Goal: Transaction & Acquisition: Purchase product/service

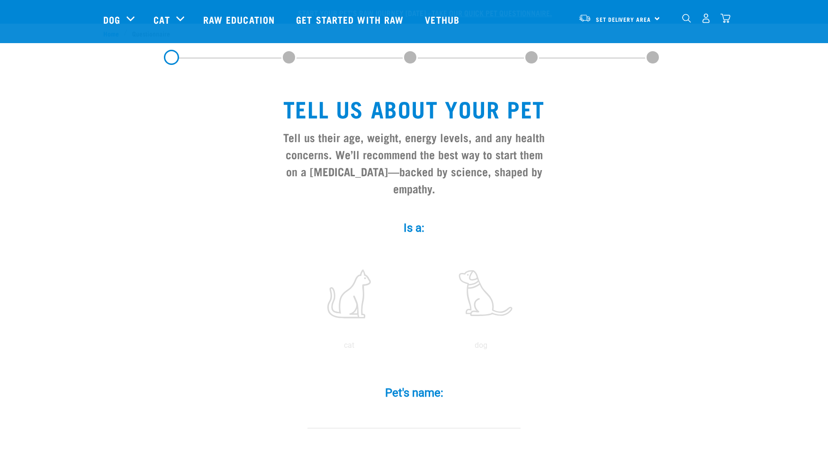
scroll to position [77, 0]
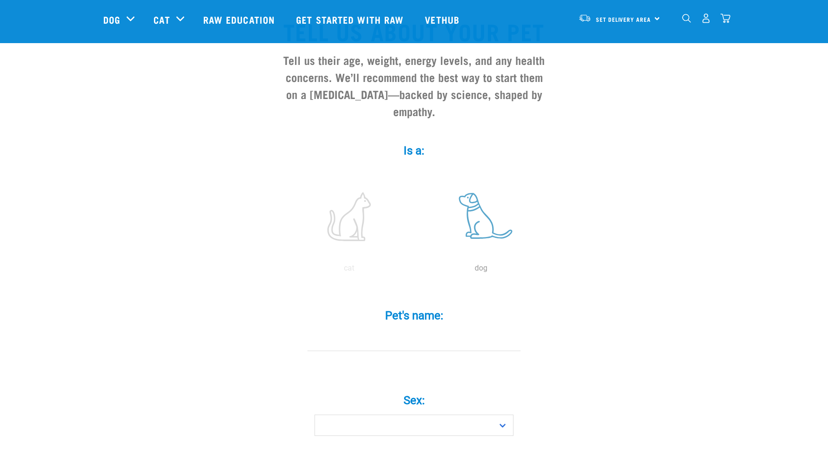
click at [487, 222] on label at bounding box center [481, 216] width 128 height 80
click at [415, 270] on input "radio" at bounding box center [415, 270] width 0 height 0
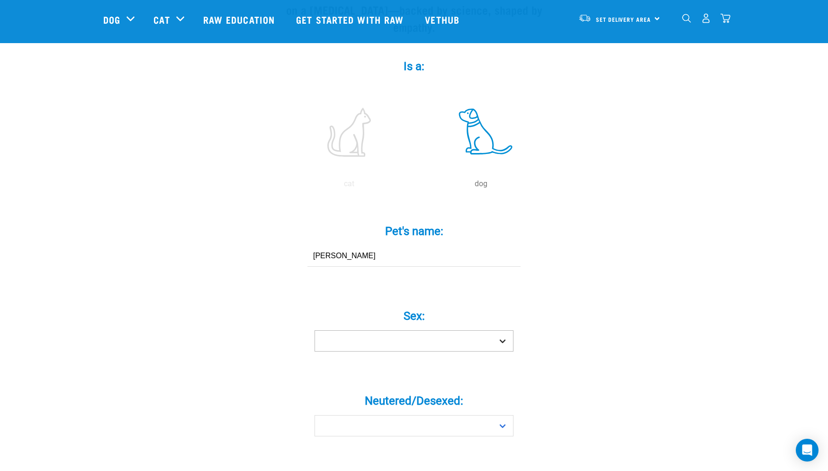
type input "[PERSON_NAME]"
select select "boy"
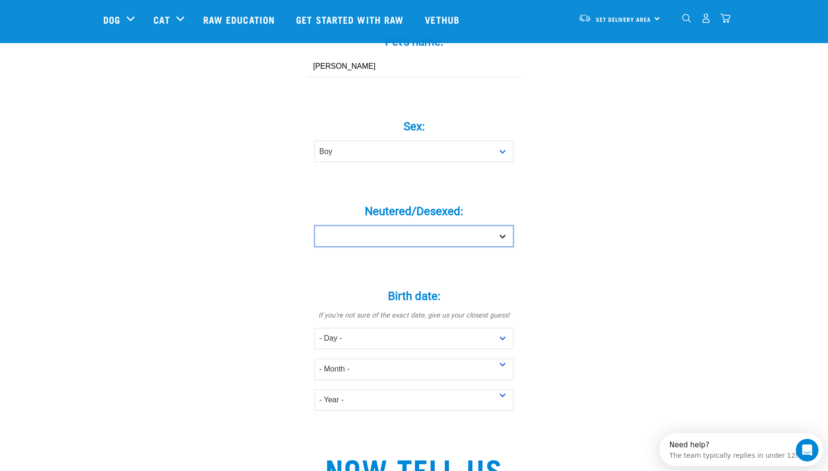
select select "yes"
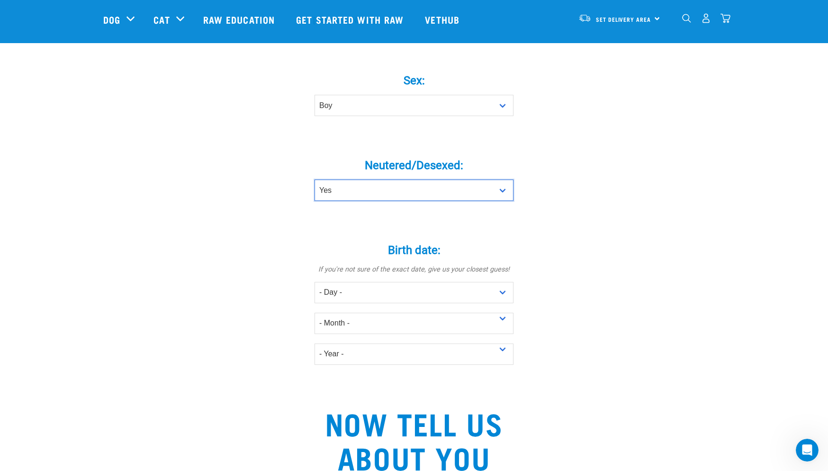
scroll to position [494, 0]
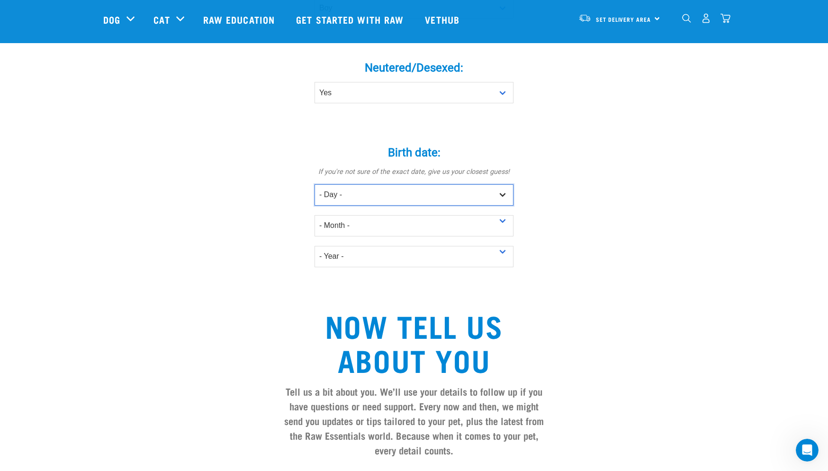
select select "18"
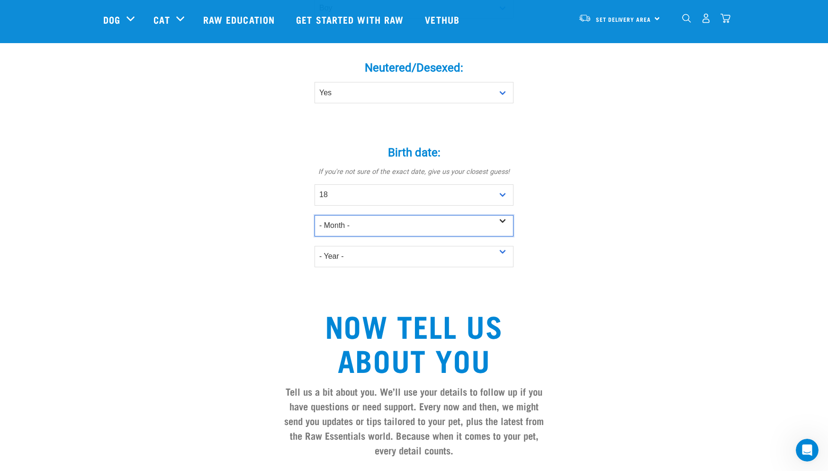
select select "March"
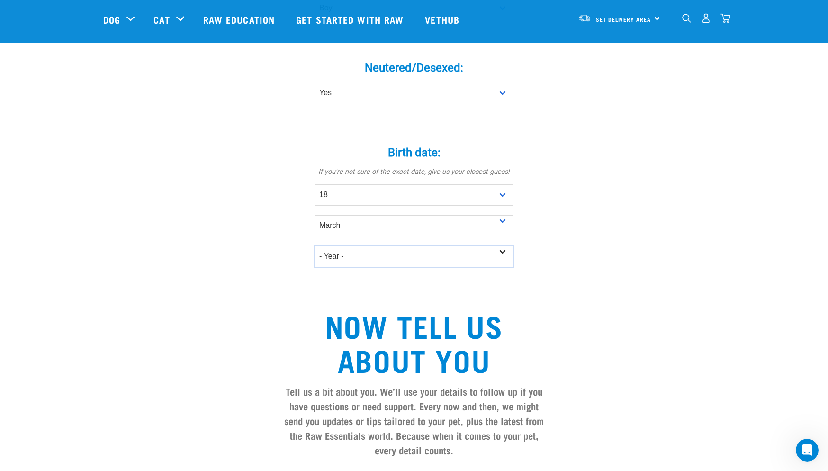
select select "2023"
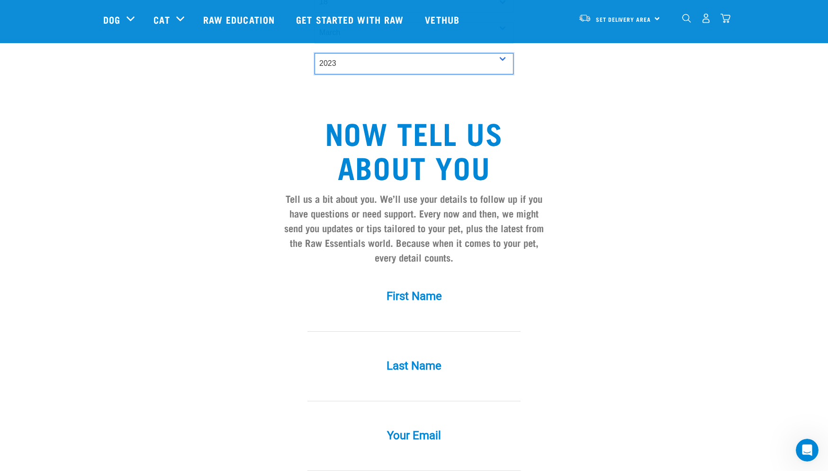
scroll to position [763, 0]
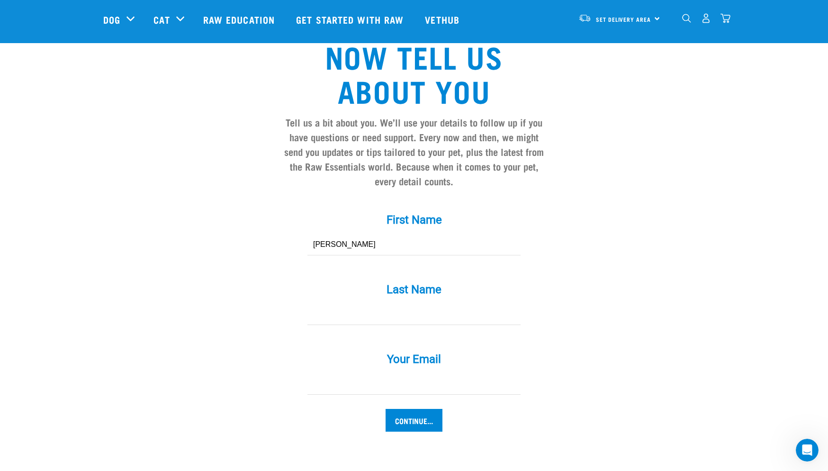
type input "Katherine"
type input "McCulloch"
type input "mccullochkatherine@yahoo.co.nz"
click at [404, 430] on input "Continue..." at bounding box center [413, 420] width 57 height 23
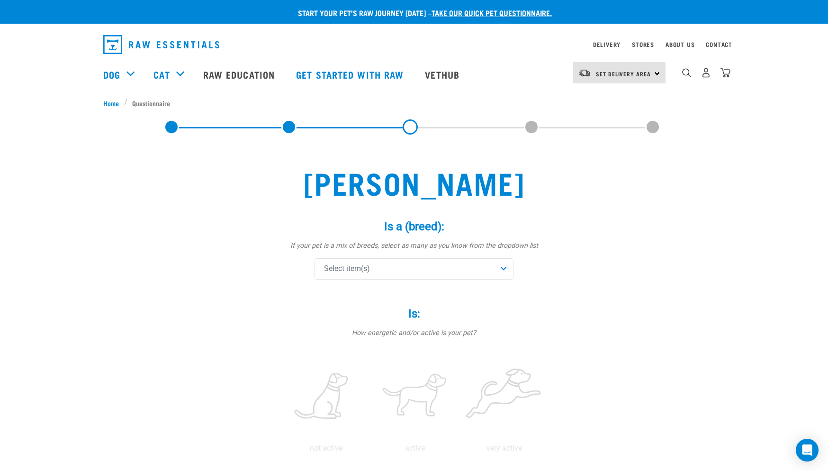
click at [371, 272] on div "Select item(s)" at bounding box center [413, 268] width 199 height 21
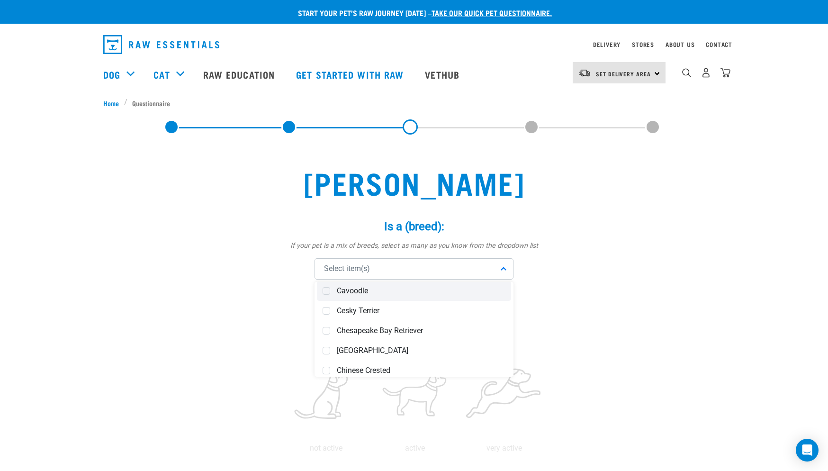
click at [330, 291] on div "Cavoodle" at bounding box center [414, 291] width 194 height 20
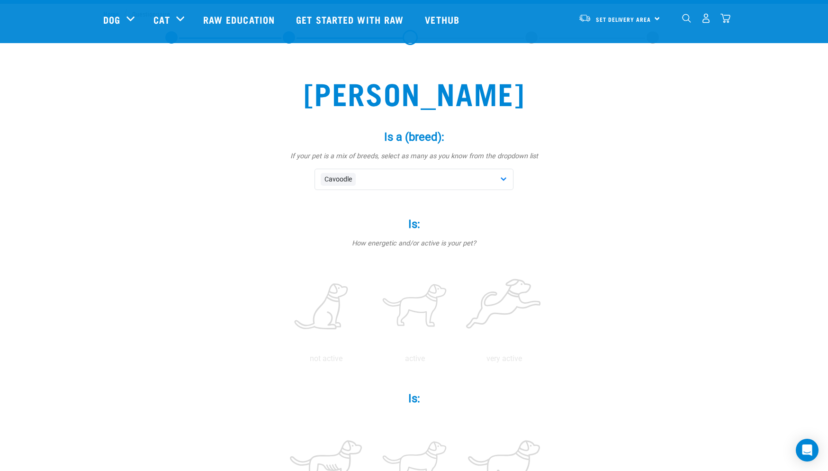
scroll to position [197, 0]
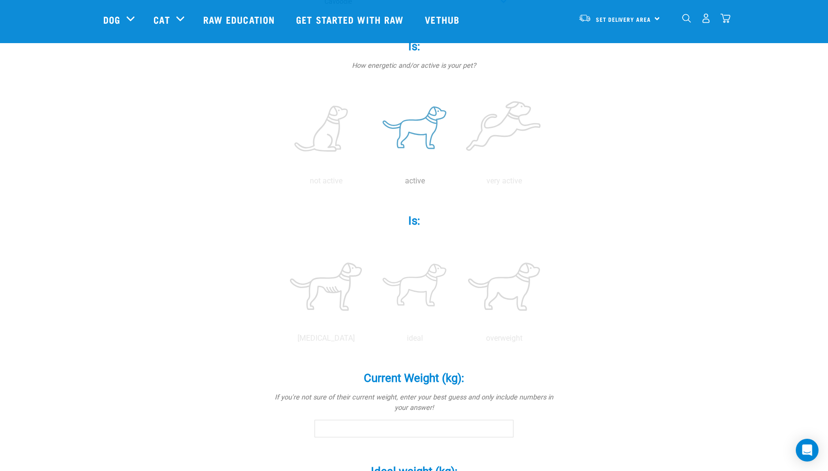
click at [412, 123] on label at bounding box center [414, 129] width 85 height 80
click at [370, 183] on input "radio" at bounding box center [370, 183] width 0 height 0
click at [425, 285] on label at bounding box center [414, 286] width 85 height 80
click at [370, 340] on input "radio" at bounding box center [370, 340] width 0 height 0
click at [502, 430] on input "-0.1" at bounding box center [413, 427] width 199 height 17
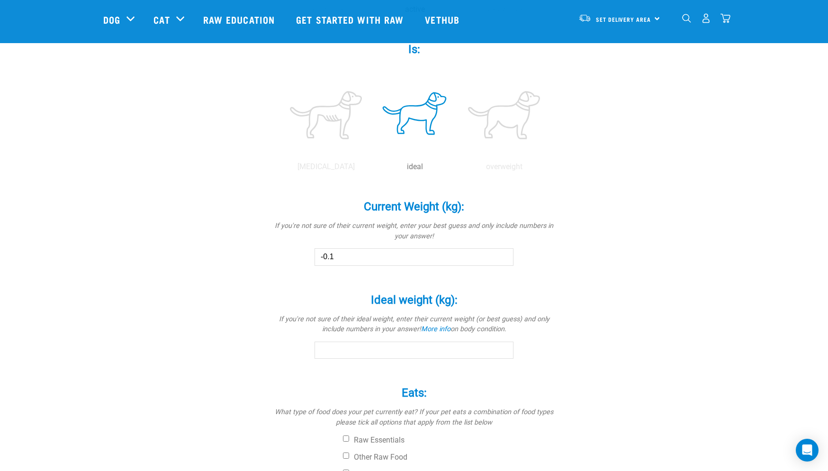
scroll to position [473, 0]
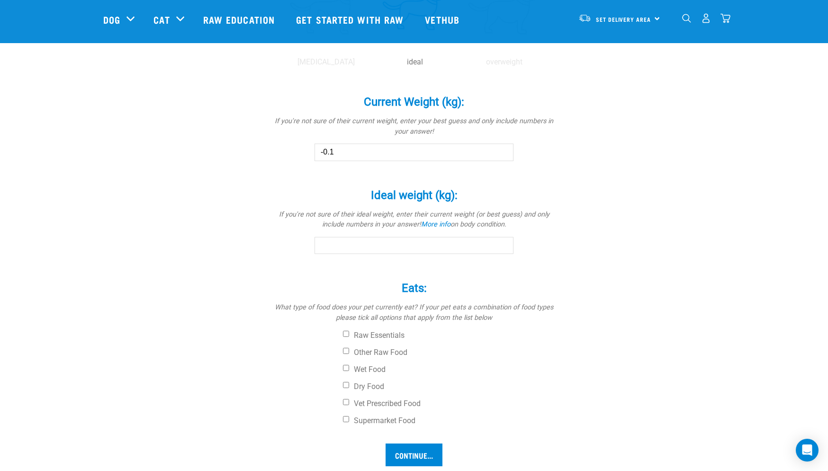
drag, startPoint x: 346, startPoint y: 148, endPoint x: 311, endPoint y: 151, distance: 35.2
click at [311, 151] on div "Current Weight (kg): * If you're not sure of their current weight, enter your b…" at bounding box center [414, 121] width 284 height 79
type input "10.8"
click at [419, 245] on input "Ideal weight (kg): *" at bounding box center [413, 245] width 199 height 17
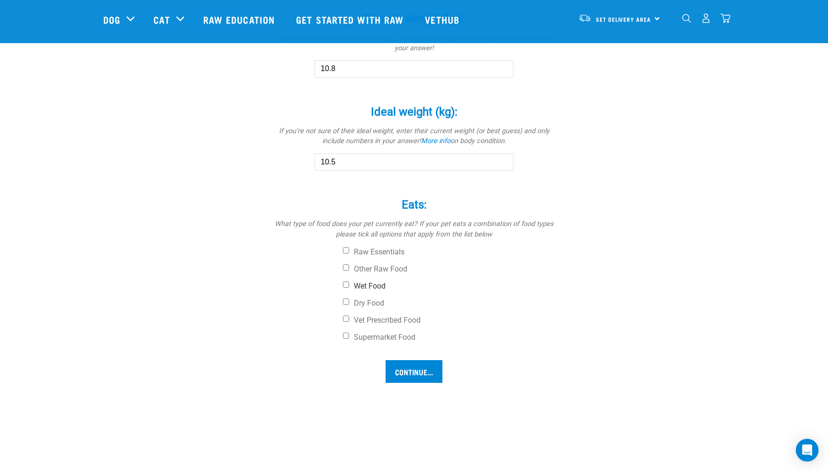
type input "10.5"
click at [347, 285] on input "Wet Food" at bounding box center [346, 284] width 6 height 6
checkbox input "true"
click at [346, 299] on input "Dry Food" at bounding box center [346, 301] width 6 height 6
checkbox input "true"
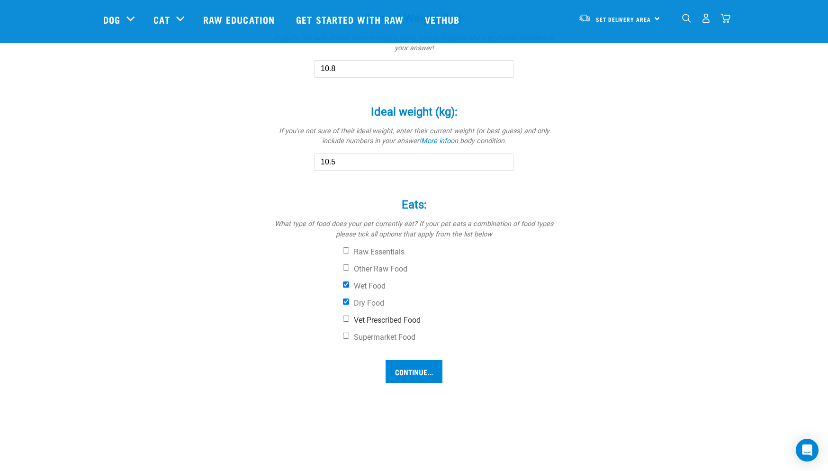
click at [344, 316] on input "Vet Prescribed Food" at bounding box center [346, 318] width 6 height 6
checkbox input "true"
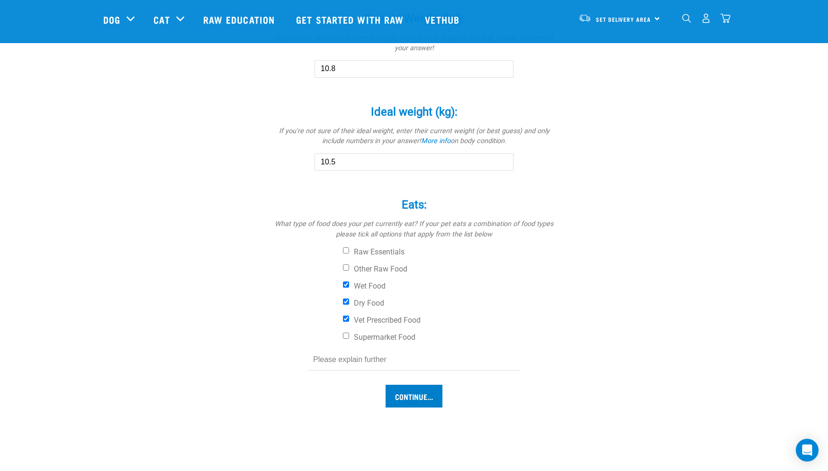
click at [421, 394] on input "Continue..." at bounding box center [413, 395] width 57 height 23
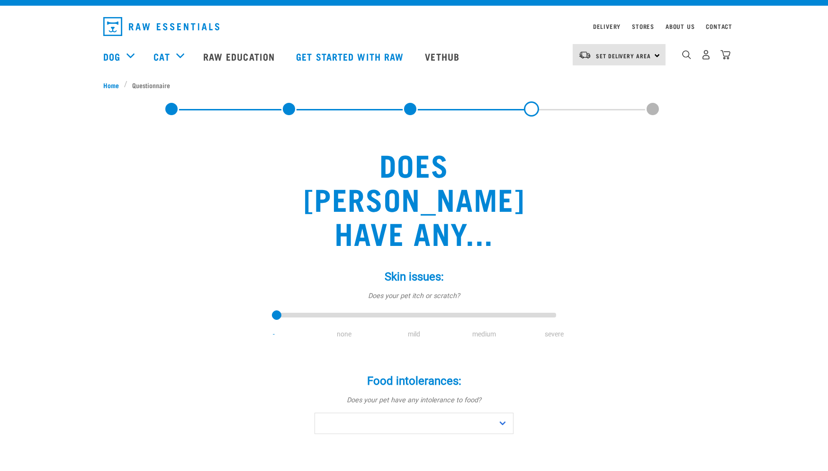
scroll to position [172, 0]
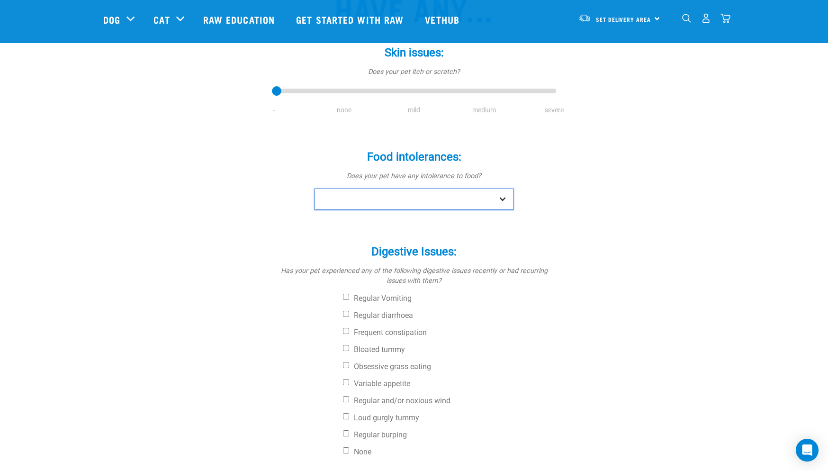
select select "yes"
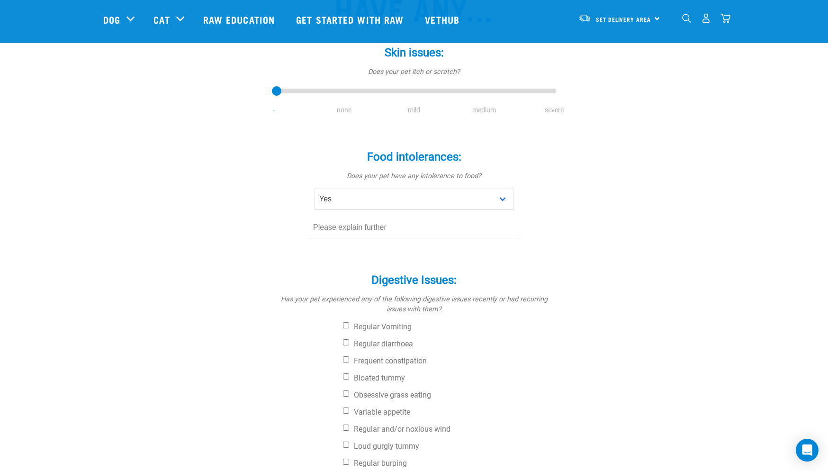
click at [325, 217] on input "text" at bounding box center [413, 227] width 213 height 21
click at [445, 217] on input "Allergic to shellfish, eggs, possibly others. On a hypoallergenic diet with chi…" at bounding box center [413, 227] width 213 height 21
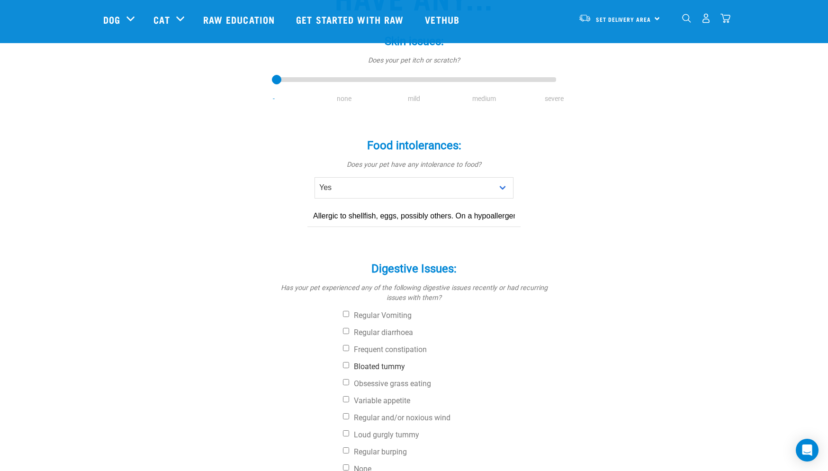
type input "Allergic to shellfish, eggs, possibly others. On a hypoallergenic diet with coo…"
click at [347, 362] on input "Bloated tummy" at bounding box center [346, 365] width 6 height 6
checkbox input "true"
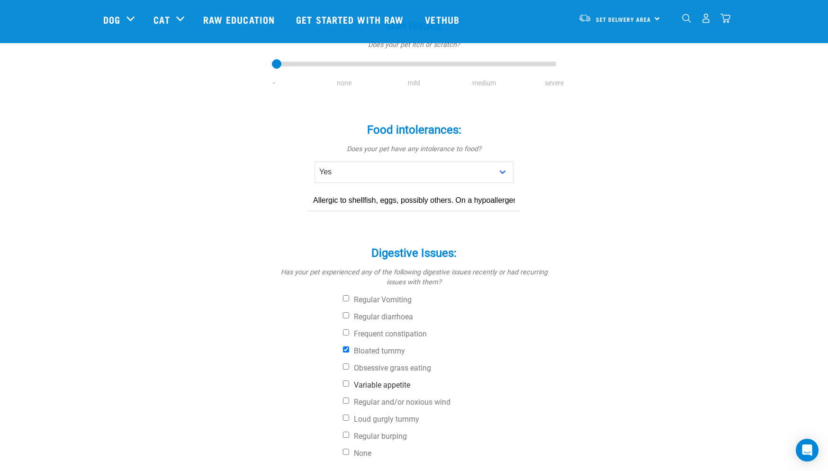
click at [348, 380] on label "Variable appetite" at bounding box center [449, 384] width 213 height 9
click at [348, 380] on input "Variable appetite" at bounding box center [346, 383] width 6 height 6
checkbox input "true"
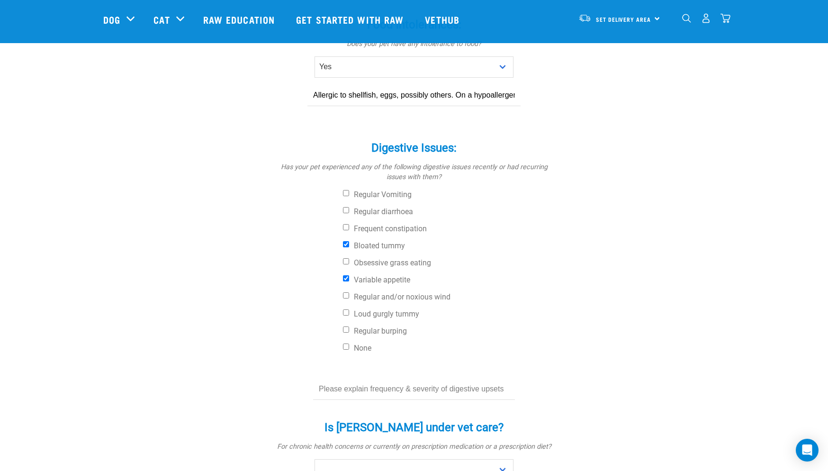
scroll to position [363, 0]
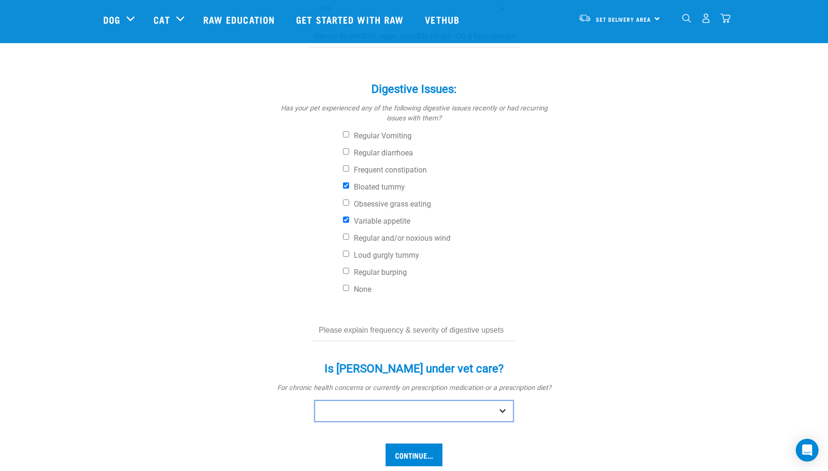
select select "yes"
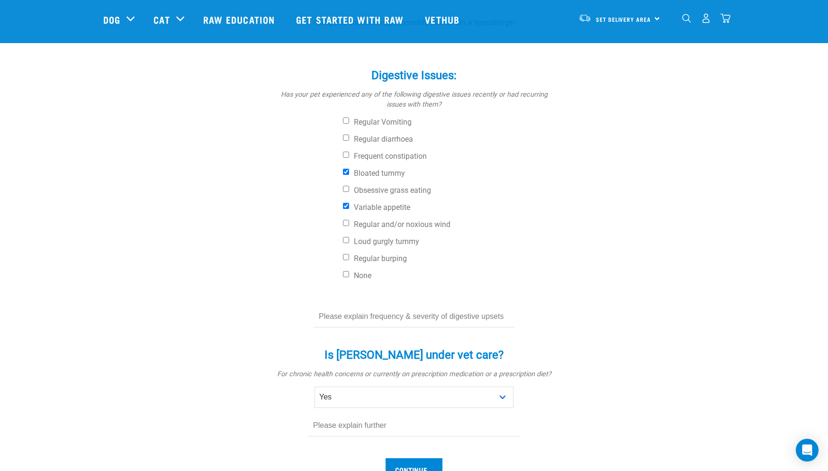
click at [341, 415] on input "text" at bounding box center [413, 425] width 213 height 21
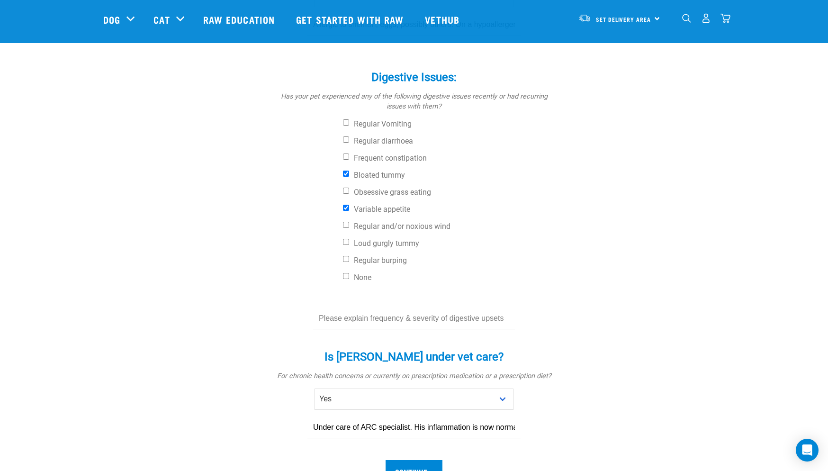
scroll to position [453, 0]
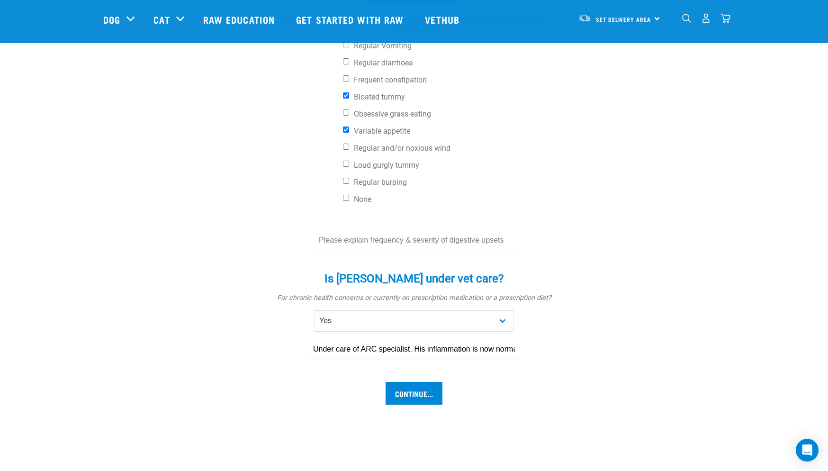
click at [419, 339] on input "Under care of ARC specialist. His inflammation is now normal and she said he co…" at bounding box center [413, 349] width 213 height 21
type input "Under care of ARC specialist. His inflammation is now normal and she said he co…"
click at [424, 382] on input "Continue..." at bounding box center [413, 393] width 57 height 23
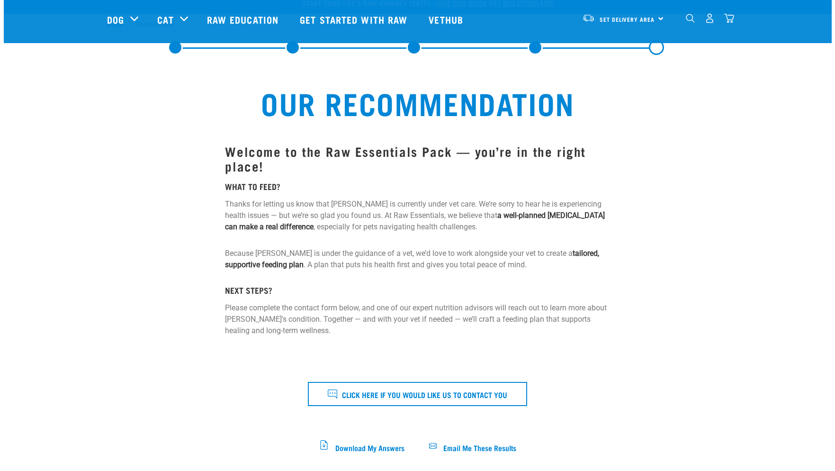
scroll to position [73, 0]
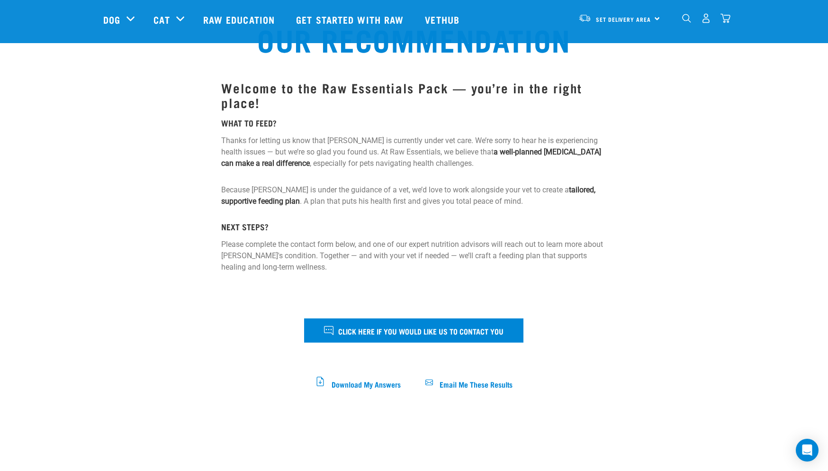
click at [432, 338] on button "Click here if you would like us to contact you" at bounding box center [413, 330] width 219 height 24
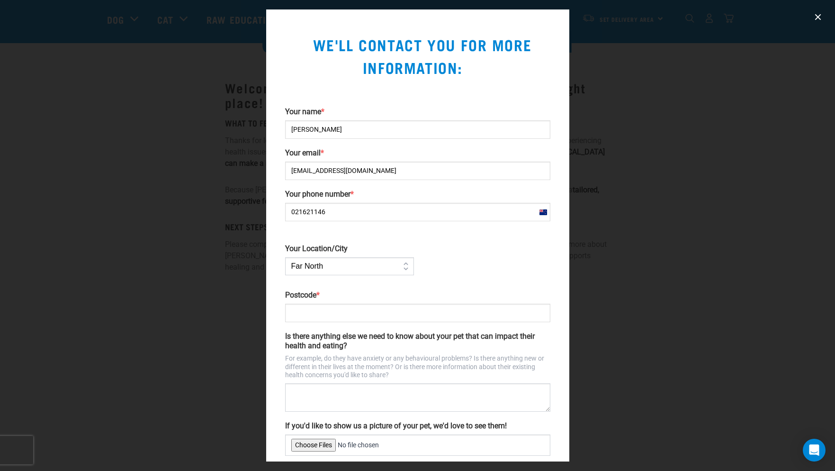
type input "021621146"
select select "Bay_of_Plenty"
click at [303, 306] on input "Postcode *" at bounding box center [417, 312] width 265 height 18
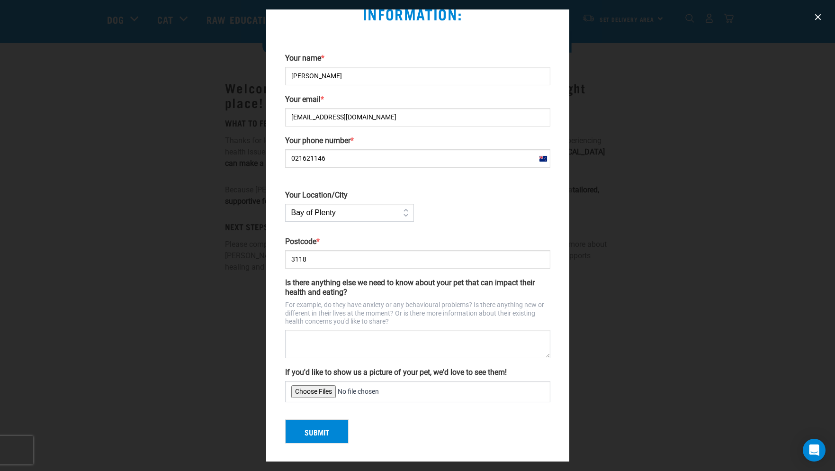
type input "3118"
drag, startPoint x: 437, startPoint y: 280, endPoint x: 440, endPoint y: 294, distance: 13.7
click at [437, 281] on label "Is there anything else we need to know about your pet that can impact their hea…" at bounding box center [417, 287] width 265 height 19
click at [437, 330] on textarea "Is there anything else we need to know about your pet that can impact their hea…" at bounding box center [417, 344] width 265 height 28
click at [298, 340] on textarea "Is there anything else we need to know about your pet that can impact their hea…" at bounding box center [417, 344] width 265 height 28
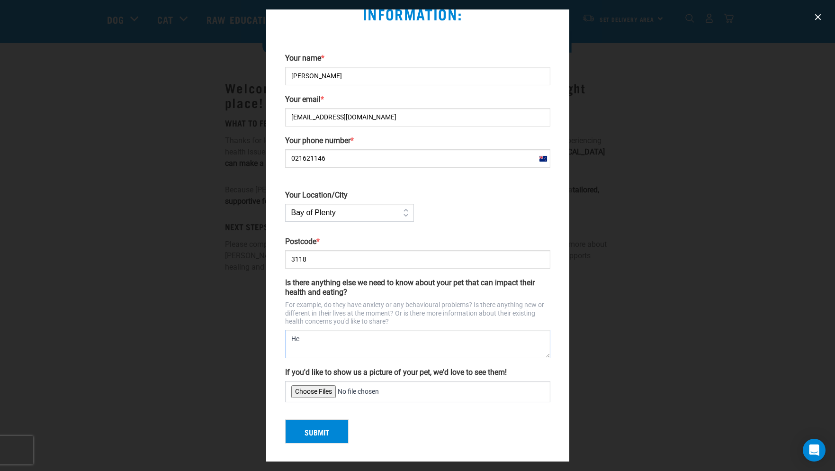
type textarea "H"
click at [317, 424] on button "Submit" at bounding box center [316, 431] width 63 height 25
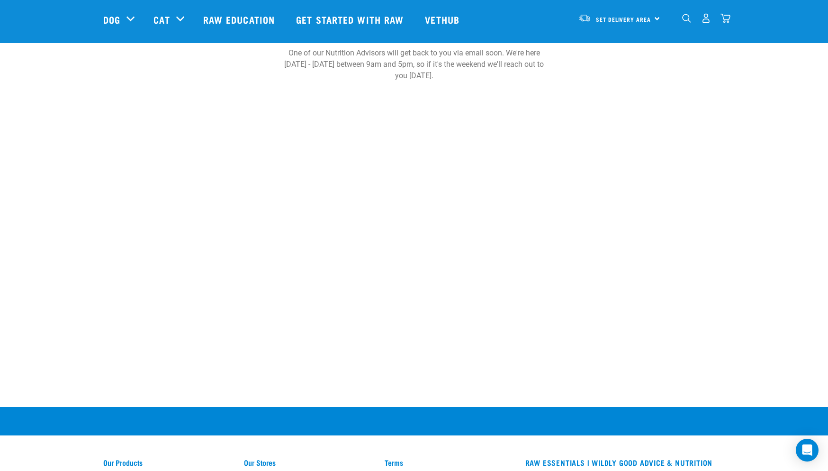
scroll to position [250, 0]
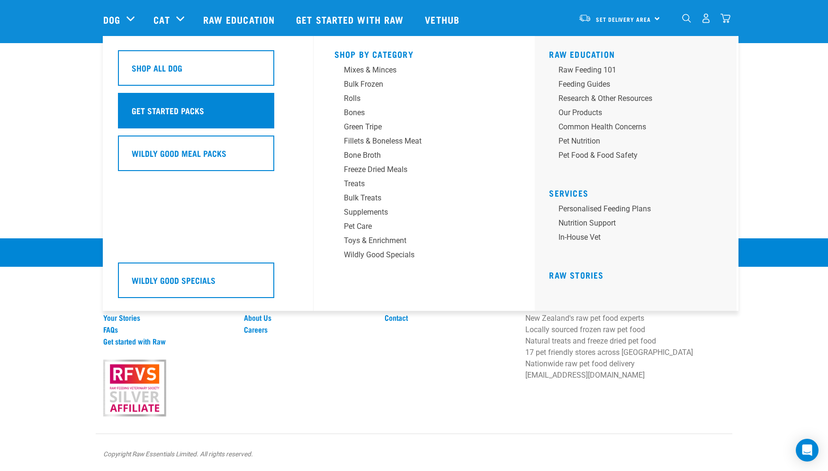
click at [178, 113] on h5 "Get Started Packs" at bounding box center [168, 110] width 72 height 12
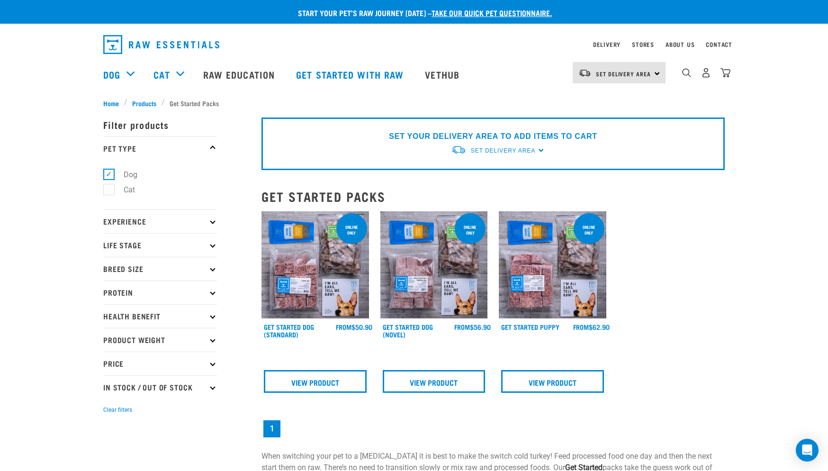
scroll to position [48, 0]
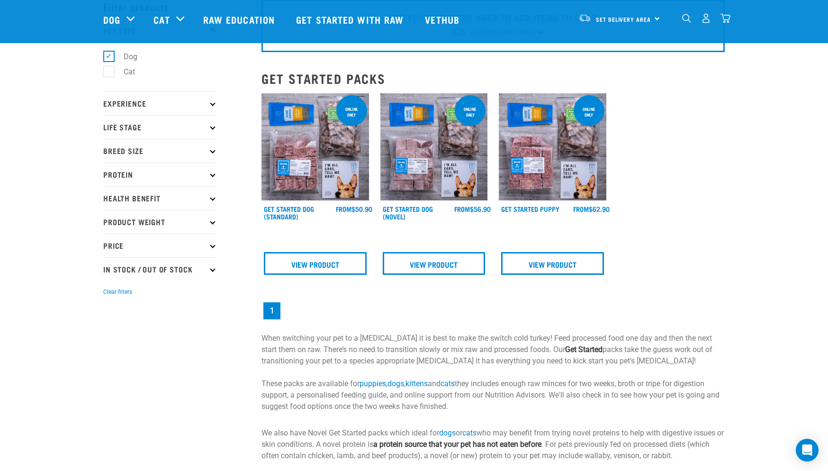
click at [414, 152] on img at bounding box center [433, 146] width 107 height 107
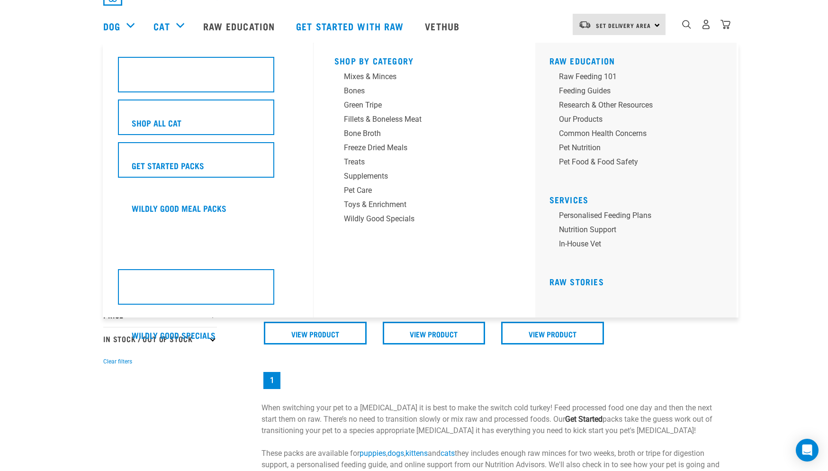
scroll to position [48, 0]
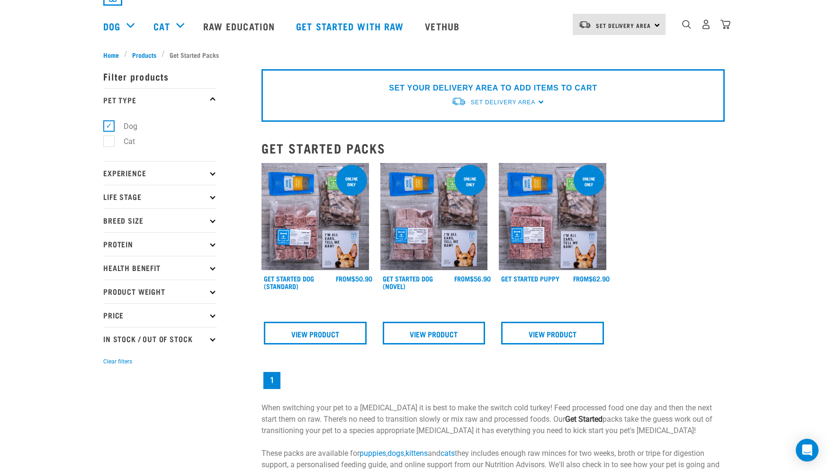
click at [323, 210] on img at bounding box center [314, 216] width 107 height 107
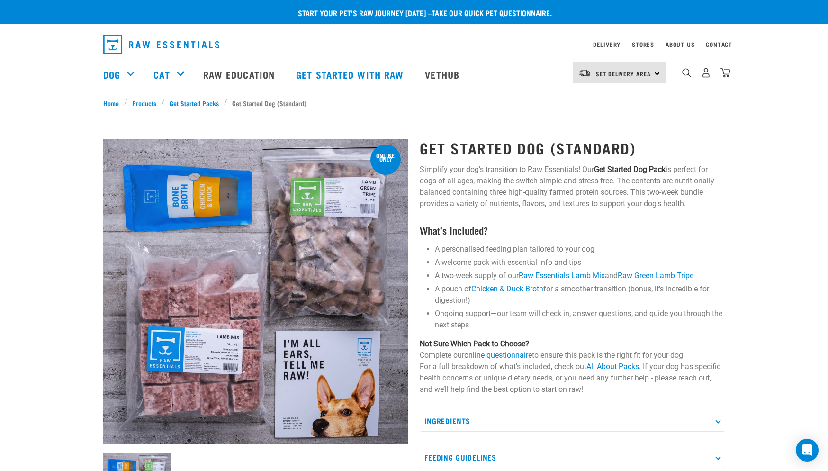
scroll to position [71, 0]
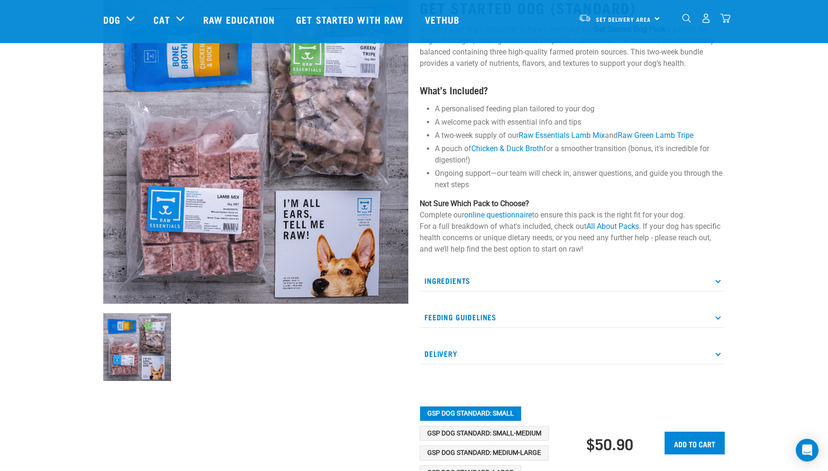
click at [452, 276] on p "Ingredients" at bounding box center [571, 280] width 305 height 21
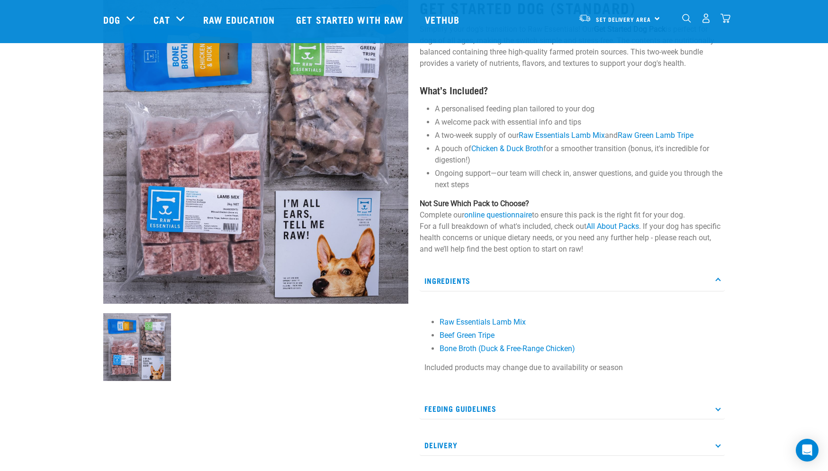
scroll to position [54, 0]
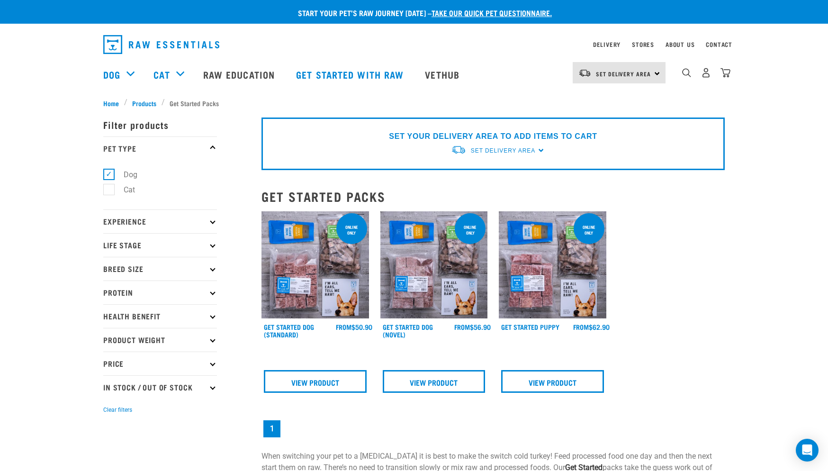
click at [205, 314] on p "Health Benefit" at bounding box center [160, 316] width 114 height 24
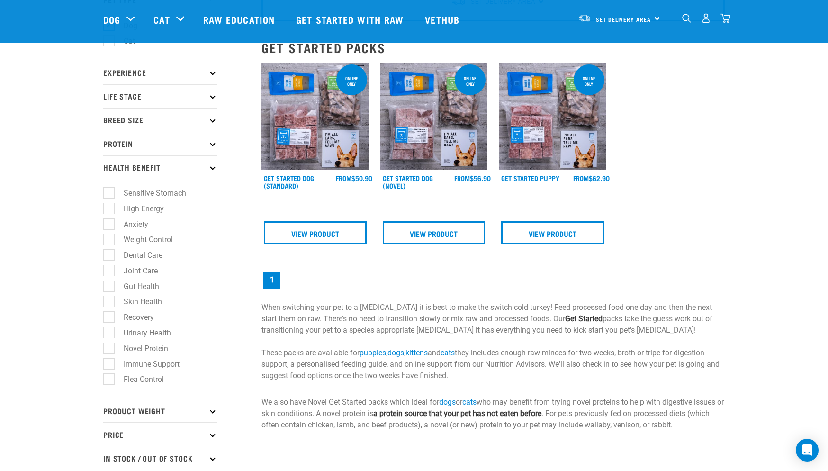
click at [108, 196] on label "Sensitive Stomach" at bounding box center [148, 193] width 81 height 12
click at [106, 195] on input "Sensitive Stomach" at bounding box center [106, 191] width 6 height 6
click at [109, 192] on label "Sensitive Stomach" at bounding box center [148, 193] width 81 height 12
click at [109, 192] on input "Sensitive Stomach" at bounding box center [106, 191] width 6 height 6
click at [110, 192] on label "Sensitive Stomach" at bounding box center [148, 193] width 81 height 12
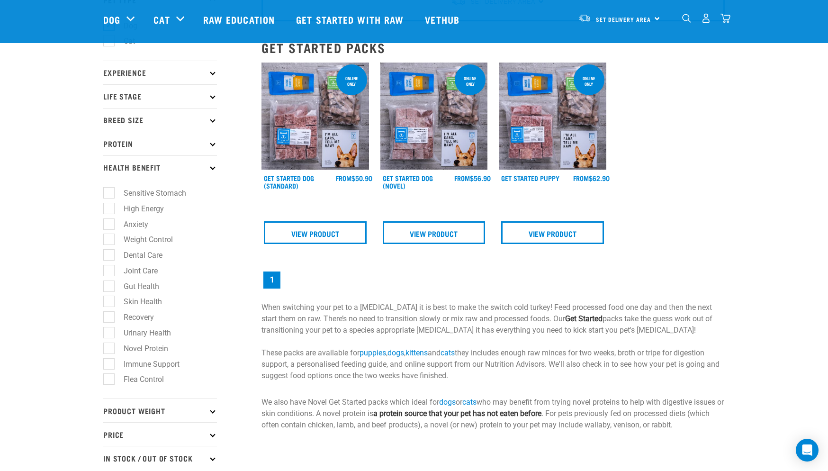
click at [109, 192] on input "Sensitive Stomach" at bounding box center [106, 191] width 6 height 6
checkbox input "true"
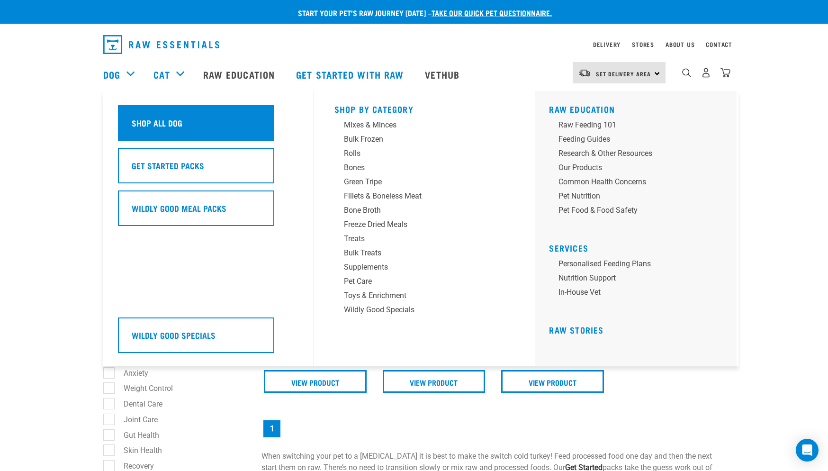
click at [161, 117] on h5 "Shop All Dog" at bounding box center [157, 122] width 51 height 12
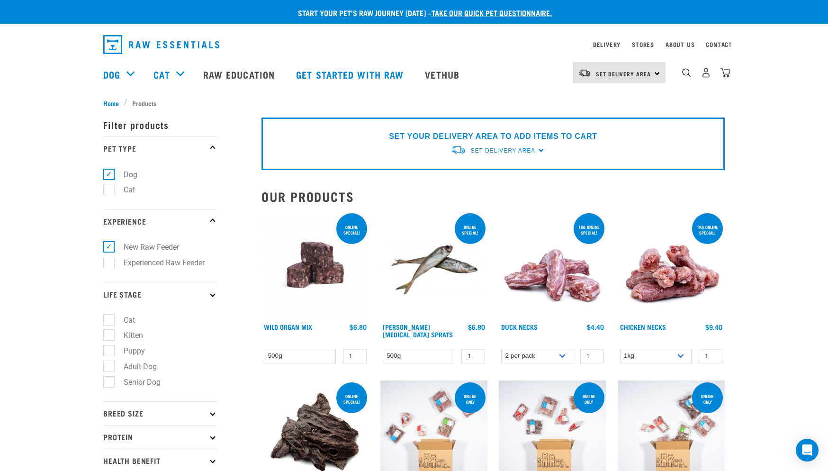
click at [110, 361] on label "Adult Dog" at bounding box center [134, 366] width 52 height 12
click at [109, 361] on input "Adult Dog" at bounding box center [106, 364] width 6 height 6
checkbox input "true"
click at [214, 351] on li "Puppy" at bounding box center [160, 351] width 114 height 10
click at [210, 348] on li "Puppy" at bounding box center [160, 351] width 114 height 10
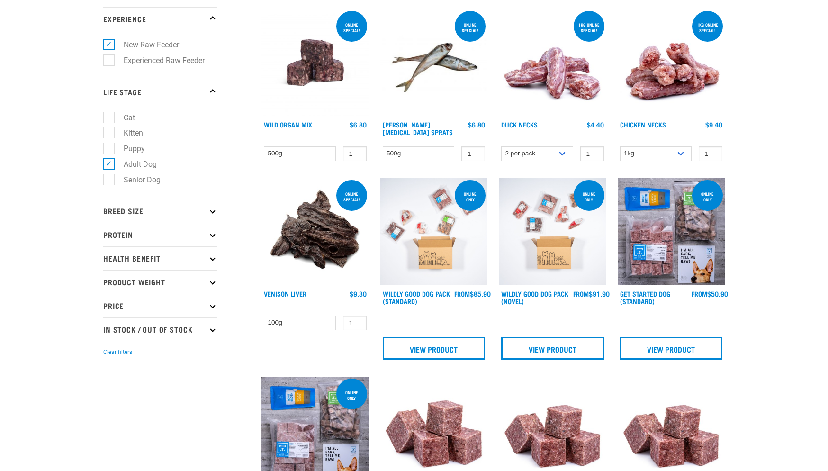
scroll to position [202, 0]
click at [211, 208] on icon at bounding box center [212, 210] width 5 height 5
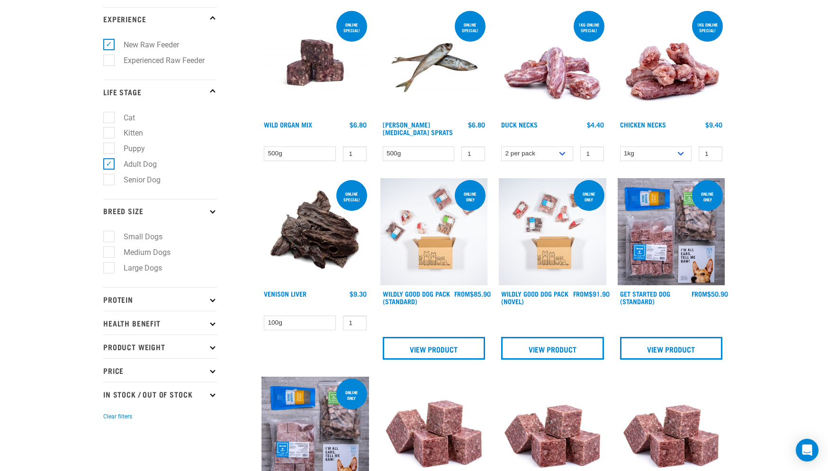
click at [108, 233] on label "Small Dogs" at bounding box center [137, 237] width 58 height 12
click at [108, 233] on input "Small Dogs" at bounding box center [106, 235] width 6 height 6
checkbox input "true"
click at [215, 294] on p "Protein" at bounding box center [160, 299] width 114 height 24
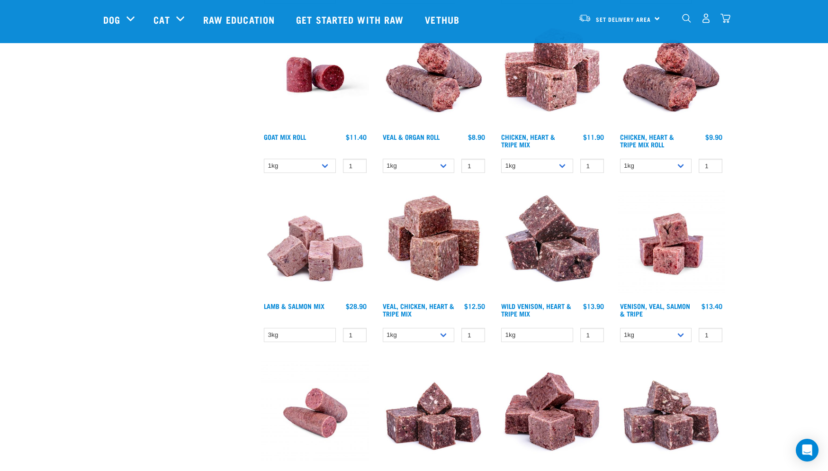
scroll to position [1109, 0]
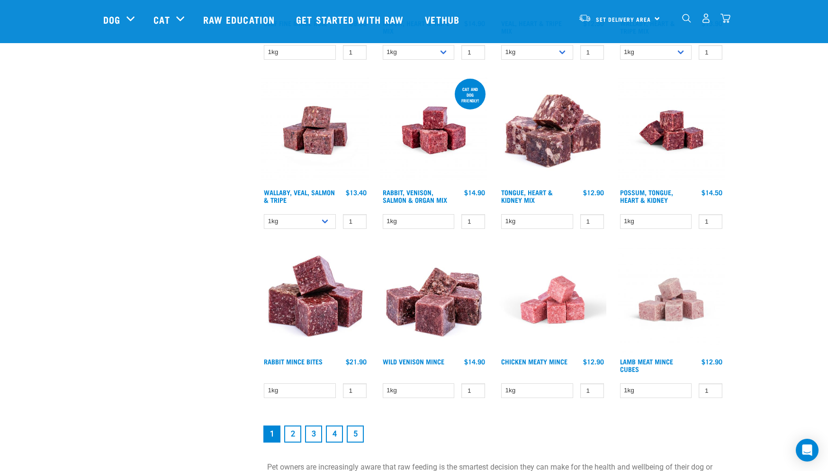
click at [292, 436] on link "2" at bounding box center [292, 433] width 17 height 17
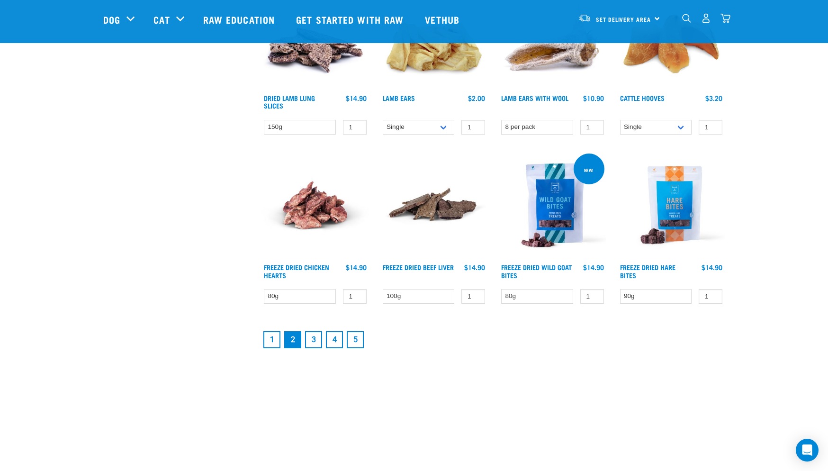
scroll to position [1179, 0]
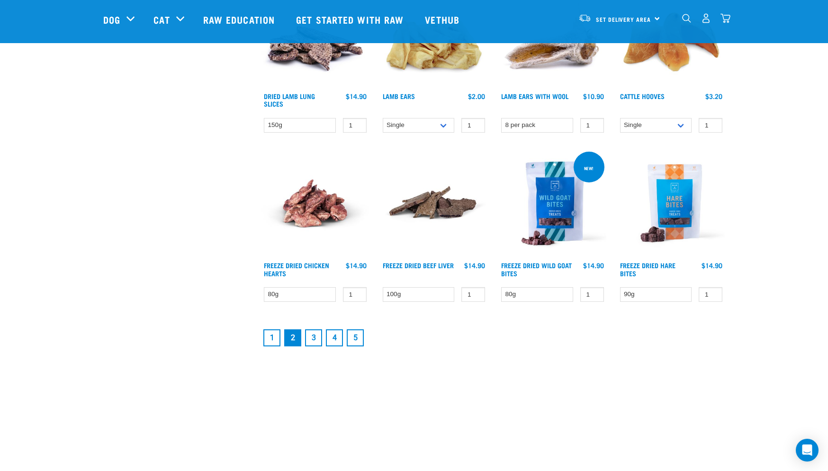
click at [315, 336] on link "3" at bounding box center [313, 337] width 17 height 17
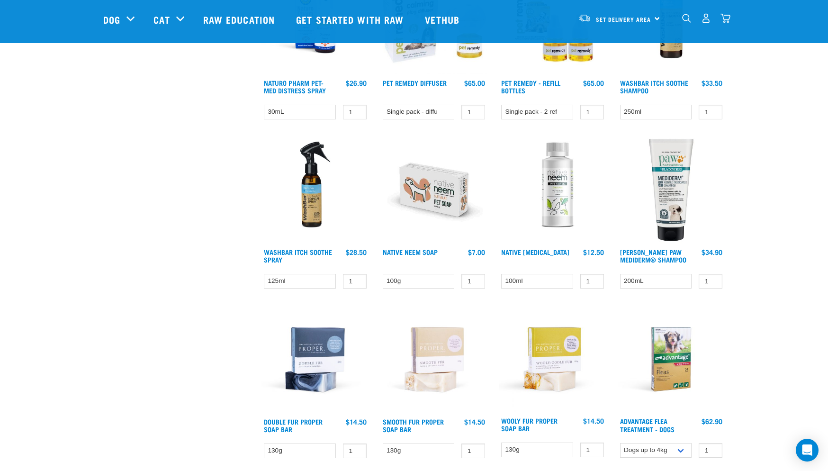
scroll to position [1337, 0]
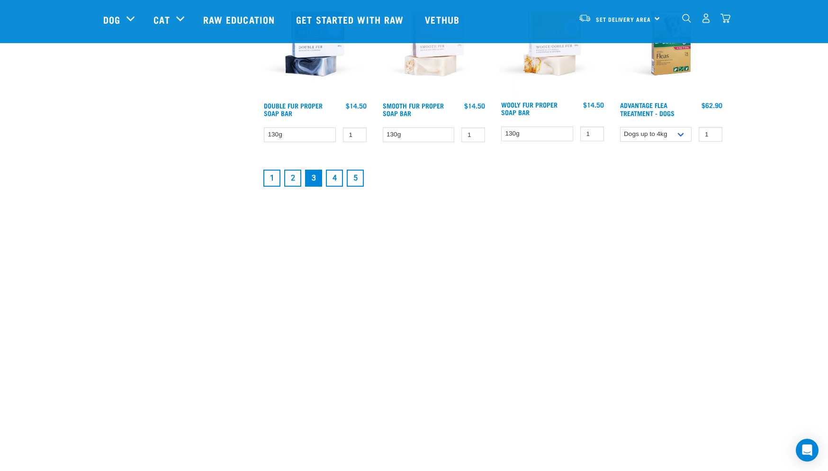
click at [332, 180] on link "4" at bounding box center [334, 177] width 17 height 17
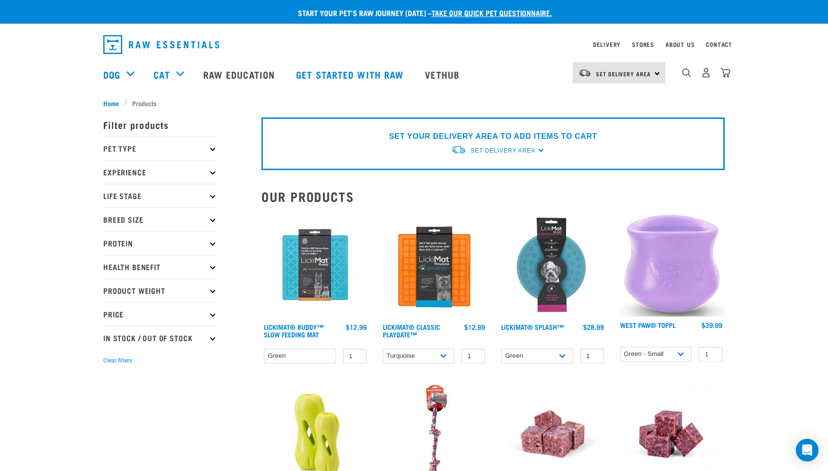
click at [212, 168] on p "Experience" at bounding box center [160, 172] width 114 height 24
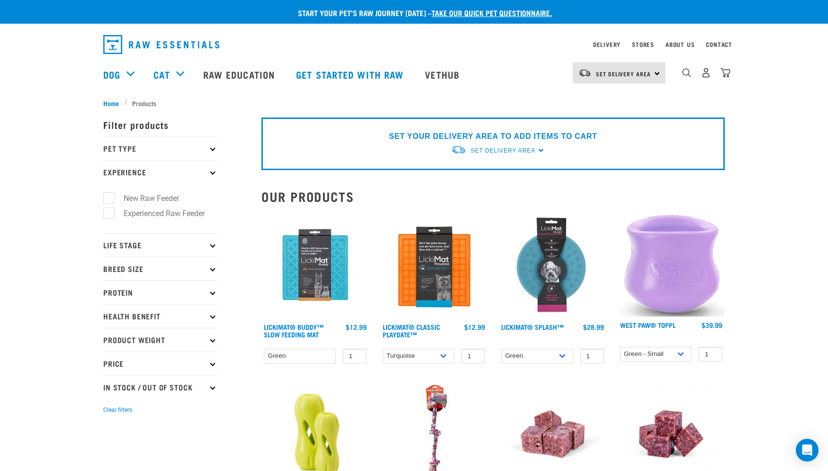
click at [112, 198] on label "New Raw Feeder" at bounding box center [145, 198] width 74 height 12
click at [109, 198] on input "New Raw Feeder" at bounding box center [106, 196] width 6 height 6
checkbox input "true"
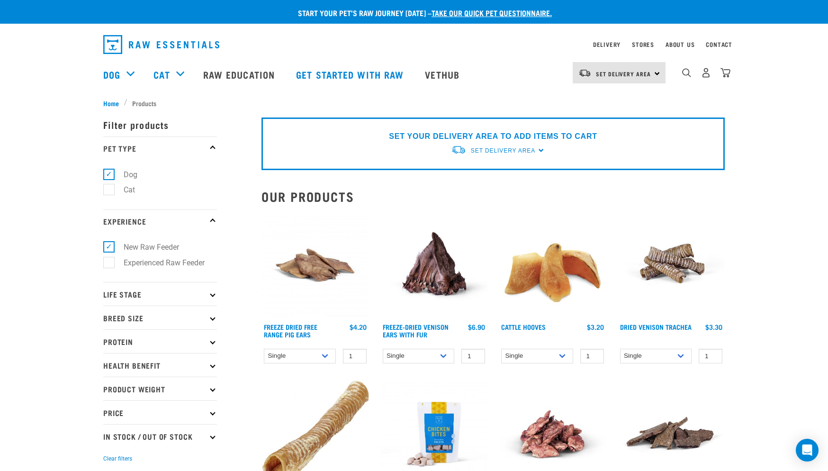
click at [214, 294] on p "Life Stage" at bounding box center [160, 294] width 114 height 24
click at [113, 363] on label "Adult Dog" at bounding box center [134, 366] width 52 height 12
click at [109, 363] on input "Adult Dog" at bounding box center [106, 364] width 6 height 6
checkbox input "true"
click at [210, 355] on ul "Cat Kitten Puppy Adult Dog Senior Dog" at bounding box center [160, 353] width 114 height 96
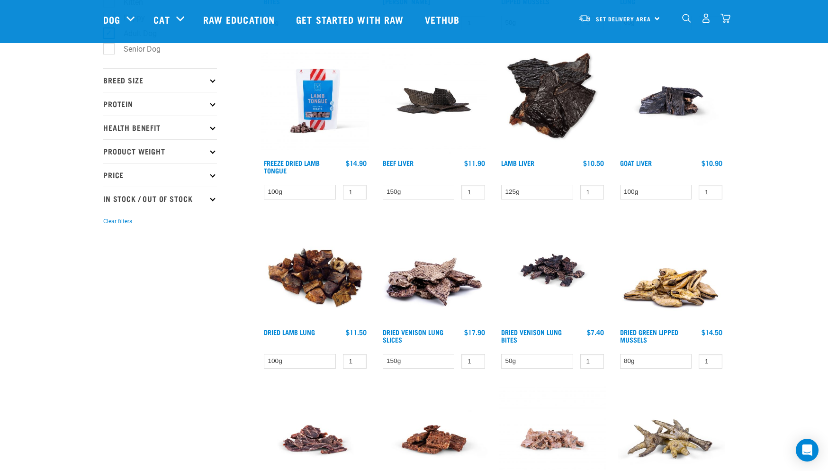
scroll to position [245, 0]
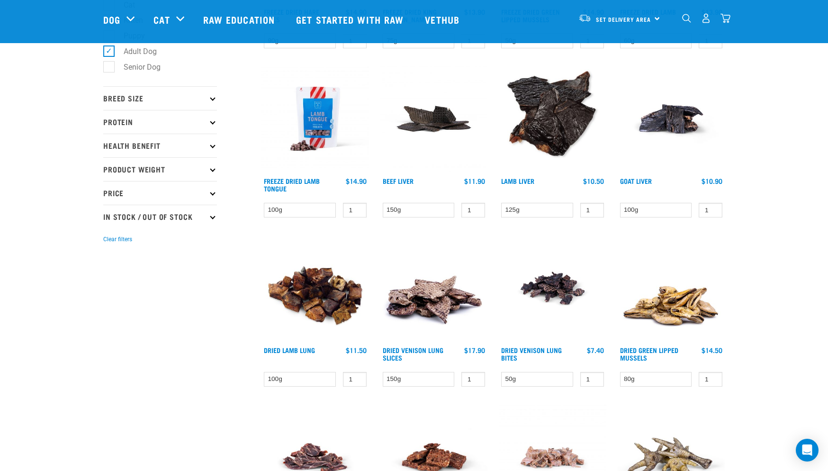
click at [211, 93] on p "Breed Size" at bounding box center [160, 98] width 114 height 24
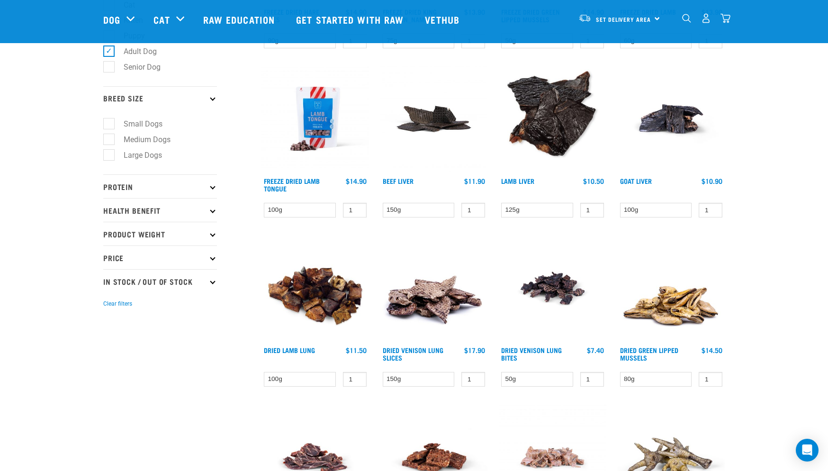
click at [112, 120] on label "Small Dogs" at bounding box center [137, 124] width 58 height 12
click at [109, 120] on input "Small Dogs" at bounding box center [106, 122] width 6 height 6
checkbox input "true"
click at [213, 208] on icon at bounding box center [212, 209] width 5 height 5
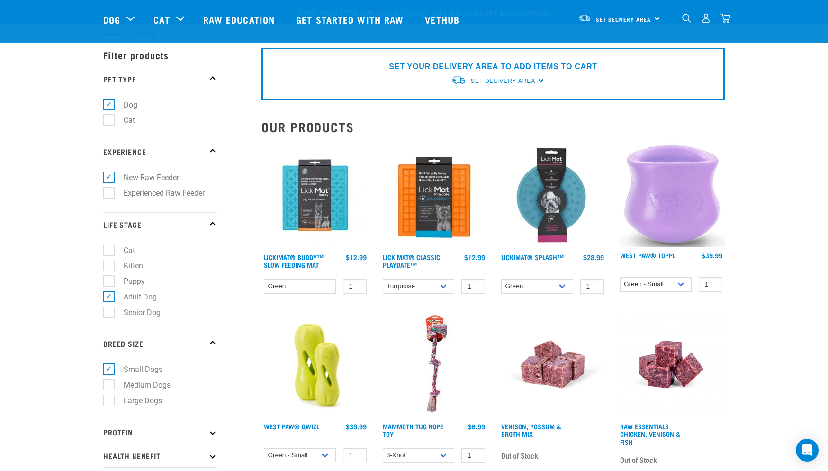
scroll to position [315, 0]
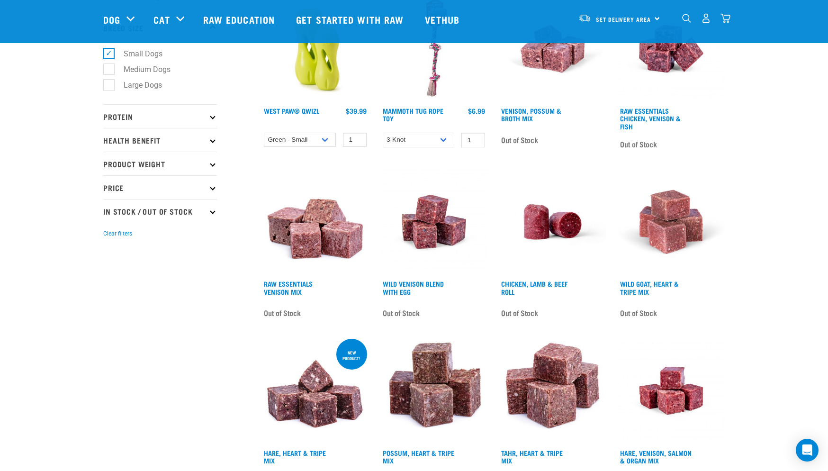
click at [212, 138] on icon at bounding box center [212, 139] width 5 height 5
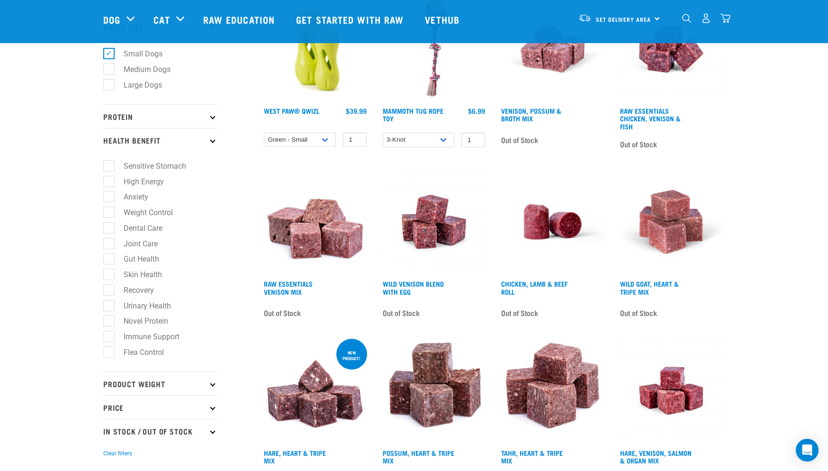
click at [111, 160] on label "Sensitive Stomach" at bounding box center [148, 166] width 81 height 12
click at [109, 161] on input "Sensitive Stomach" at bounding box center [106, 164] width 6 height 6
checkbox input "true"
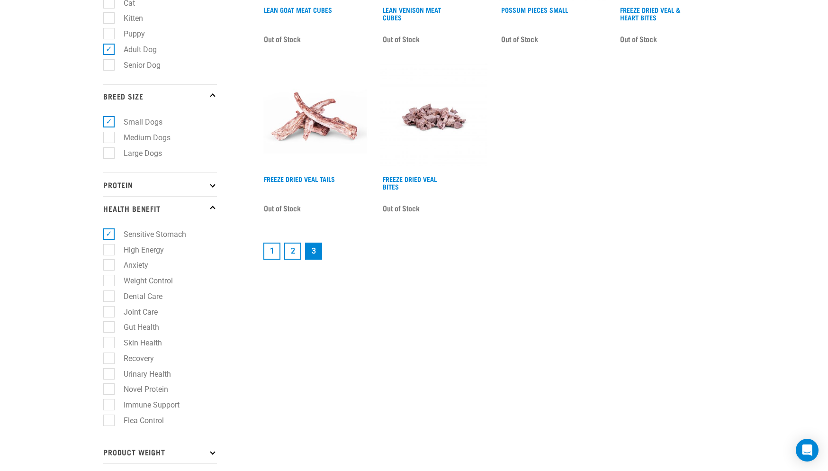
scroll to position [317, 0]
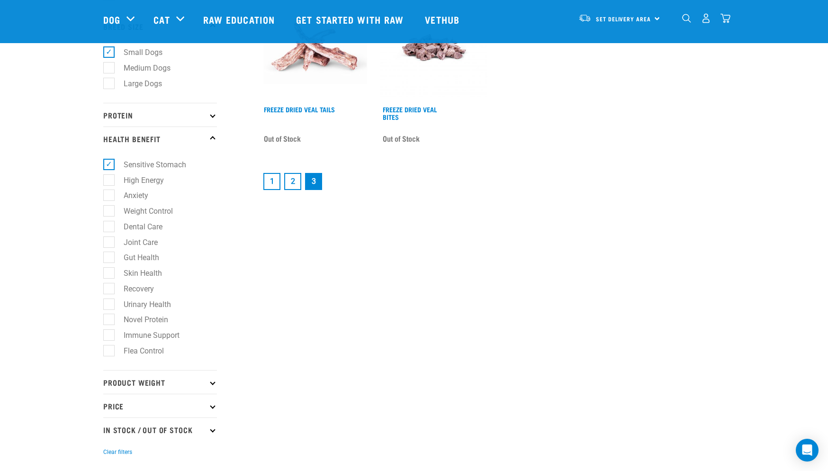
click at [213, 379] on icon at bounding box center [212, 381] width 5 height 5
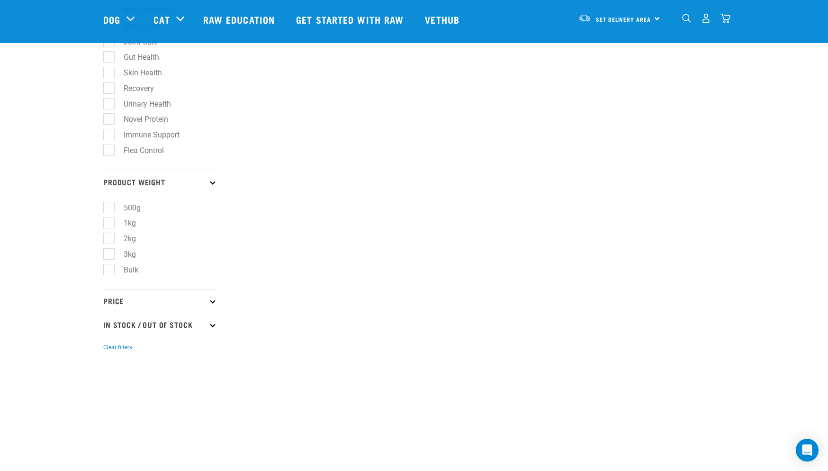
click at [207, 312] on p "In Stock / Out Of Stock" at bounding box center [160, 324] width 114 height 24
click at [112, 345] on label "In Stock" at bounding box center [131, 351] width 46 height 12
click at [109, 346] on input "In Stock" at bounding box center [106, 349] width 6 height 6
checkbox input "true"
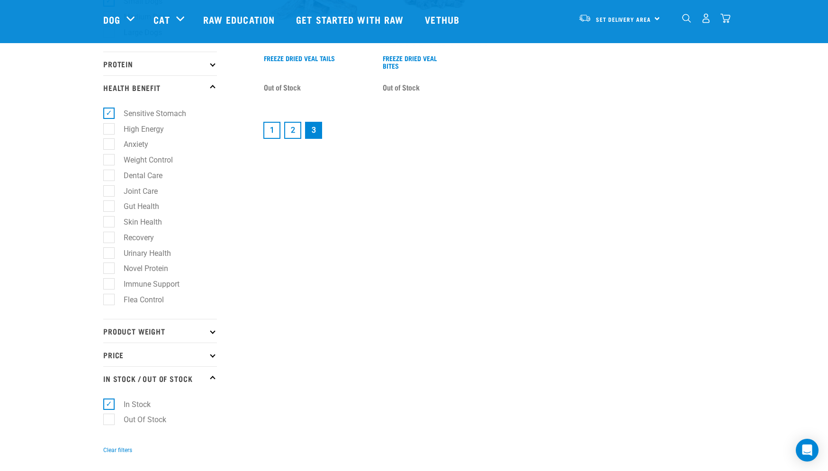
scroll to position [76, 0]
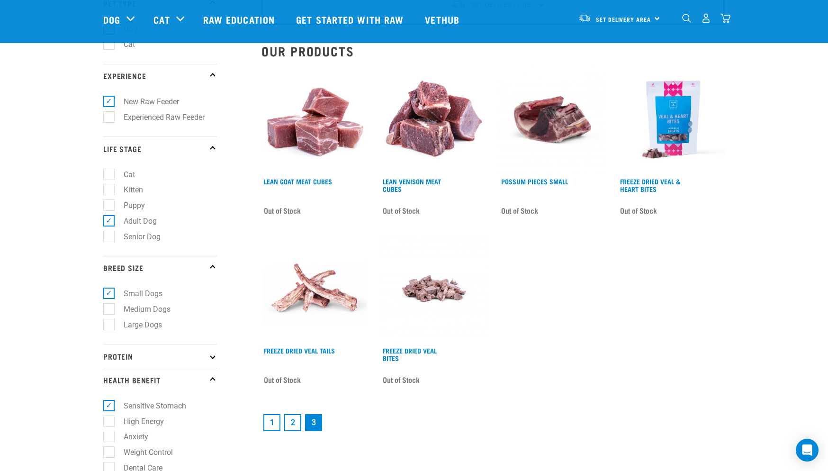
click at [269, 424] on link "1" at bounding box center [271, 422] width 17 height 17
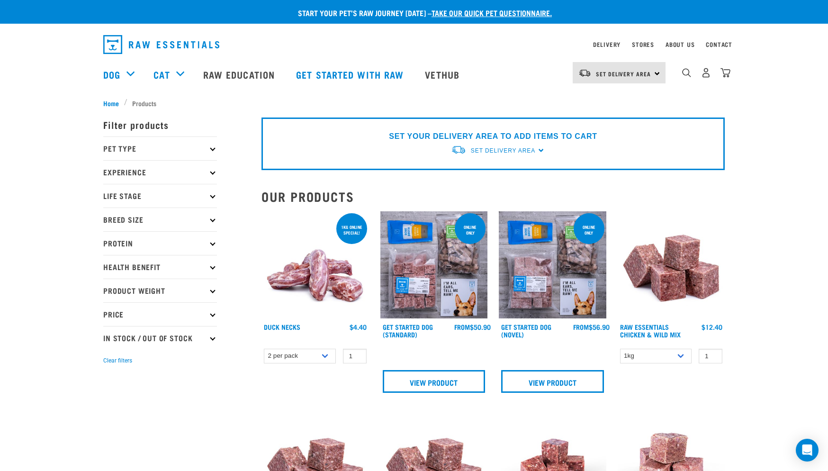
scroll to position [2, 0]
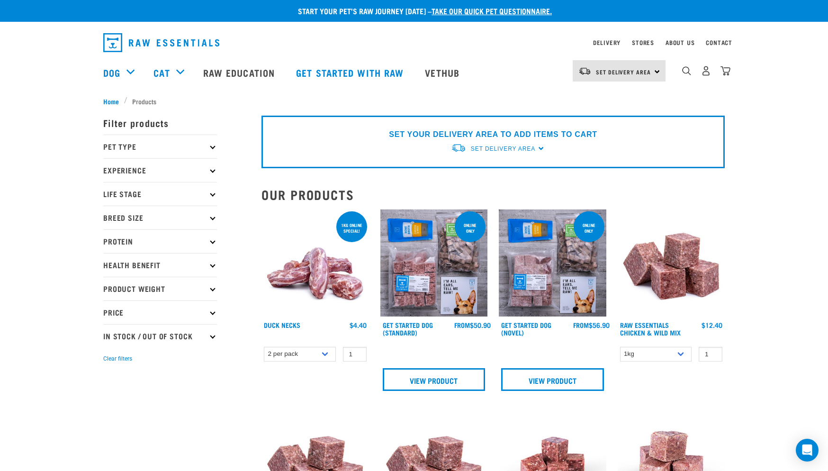
click at [214, 145] on p "Pet Type" at bounding box center [160, 146] width 114 height 24
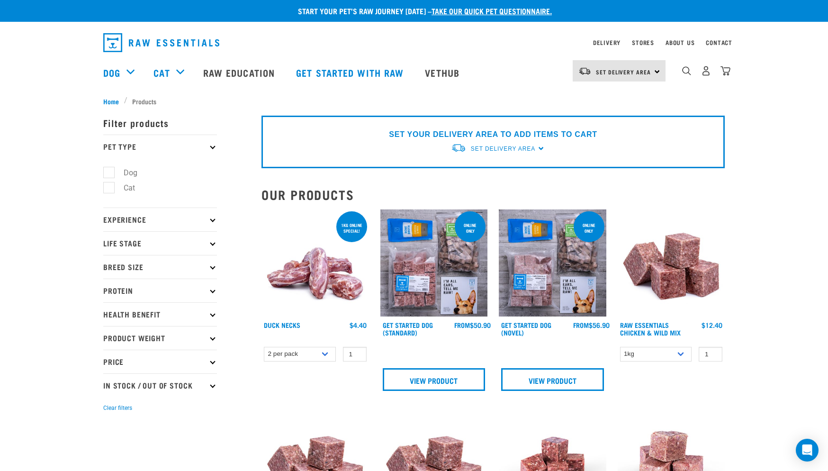
click at [117, 406] on button "Clear filters" at bounding box center [117, 407] width 29 height 9
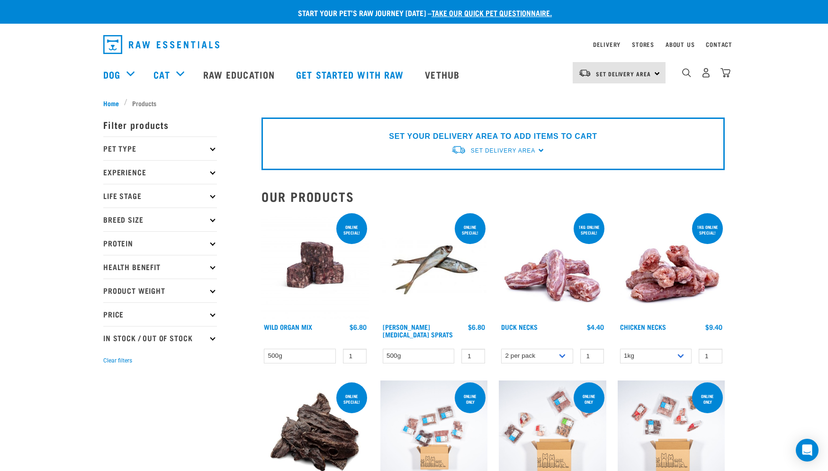
click at [207, 149] on p "Pet Type" at bounding box center [160, 148] width 114 height 24
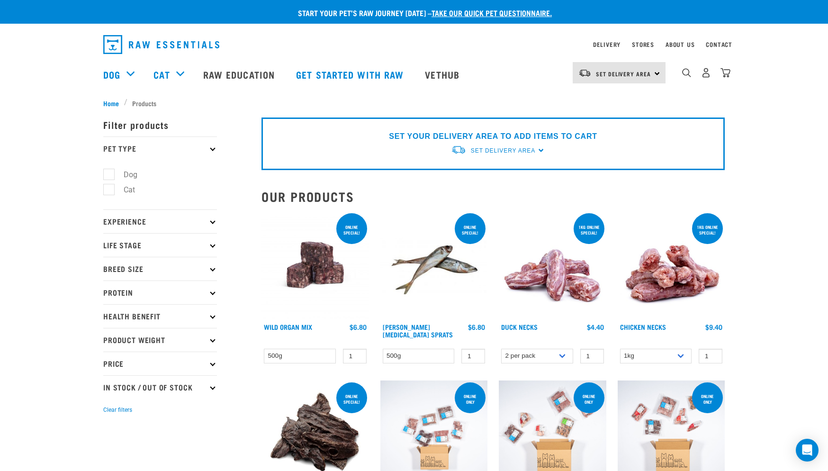
click at [108, 174] on label "Dog" at bounding box center [124, 175] width 33 height 12
click at [108, 174] on input "Dog" at bounding box center [106, 172] width 6 height 6
checkbox input "true"
click at [209, 218] on p "Experience" at bounding box center [160, 221] width 114 height 24
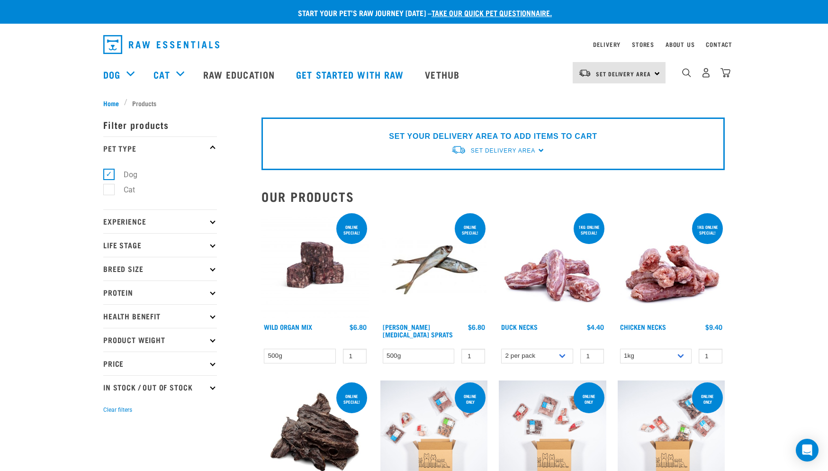
click at [211, 220] on icon at bounding box center [212, 220] width 5 height 5
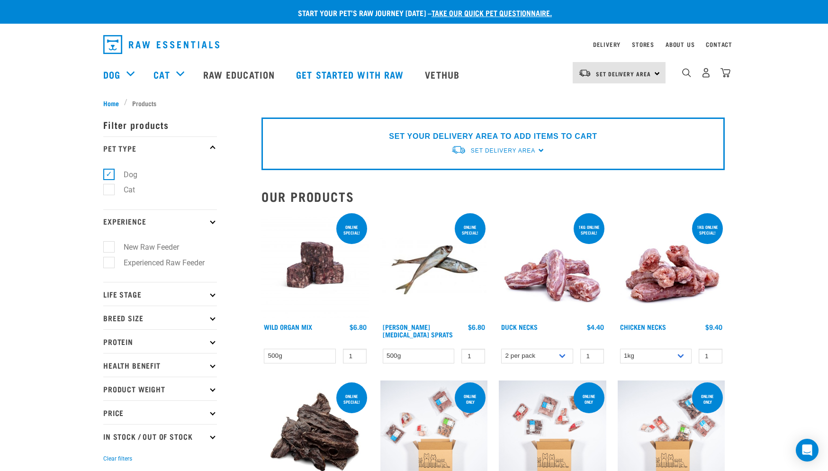
click at [111, 244] on label "New Raw Feeder" at bounding box center [145, 247] width 74 height 12
click at [109, 244] on input "New Raw Feeder" at bounding box center [106, 245] width 6 height 6
checkbox input "true"
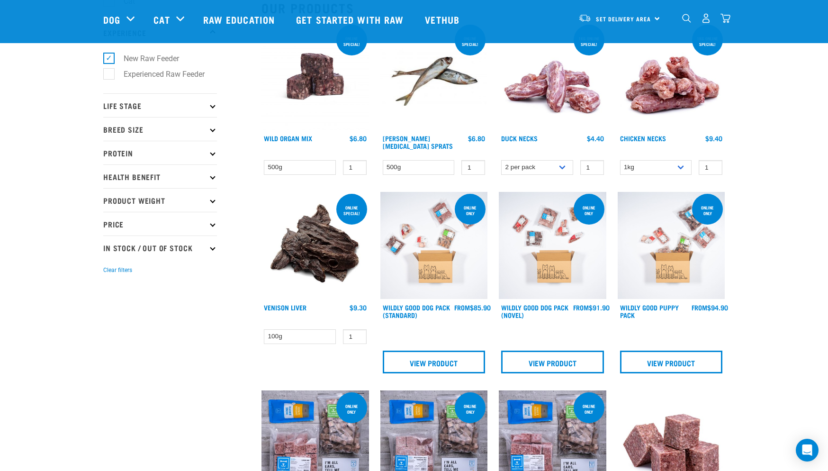
scroll to position [41, 0]
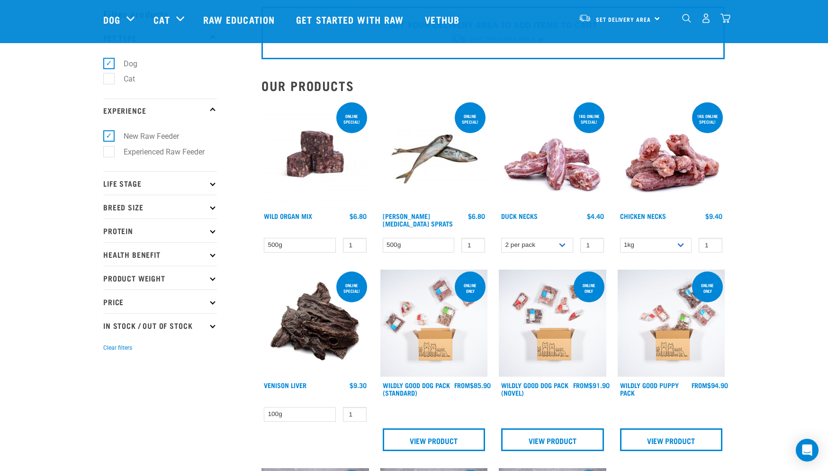
click at [214, 182] on p "Life Stage" at bounding box center [160, 183] width 114 height 24
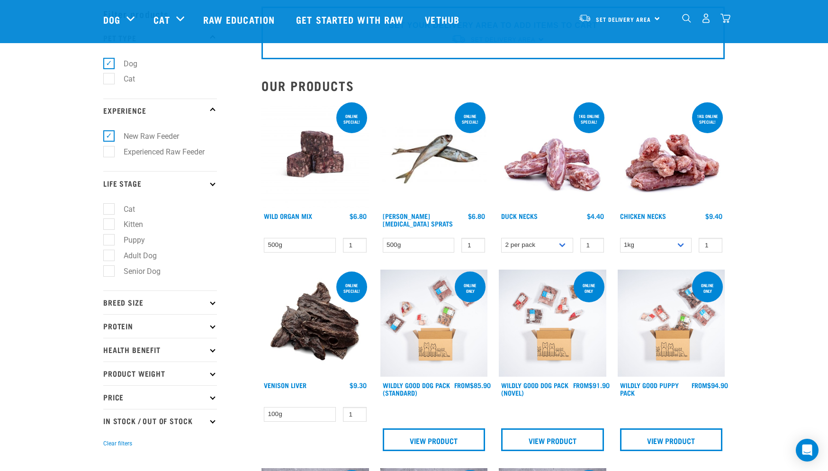
click at [109, 251] on label "Adult Dog" at bounding box center [134, 255] width 52 height 12
click at [109, 251] on input "Adult Dog" at bounding box center [106, 253] width 6 height 6
checkbox input "true"
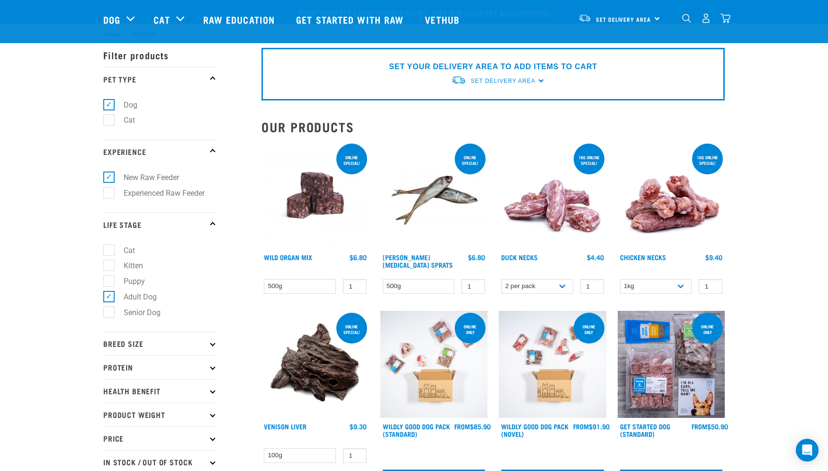
scroll to position [189, 0]
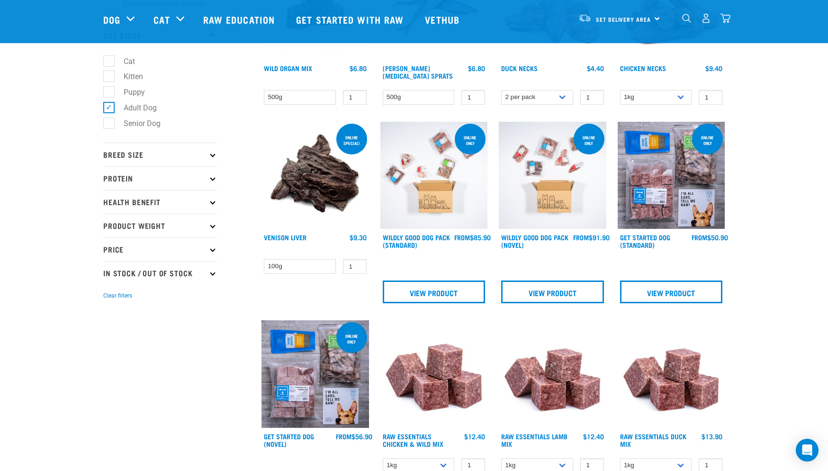
click at [209, 150] on p "Breed Size" at bounding box center [160, 155] width 114 height 24
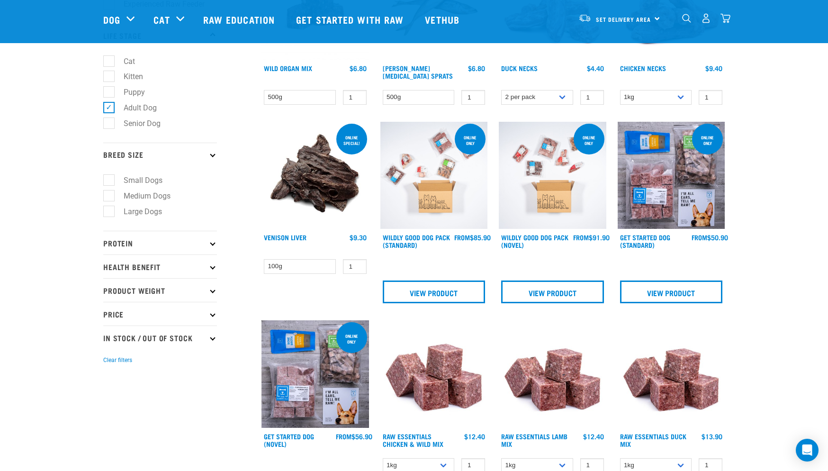
click at [111, 179] on label "Small Dogs" at bounding box center [137, 180] width 58 height 12
click at [109, 179] on input "Small Dogs" at bounding box center [106, 179] width 6 height 6
checkbox input "true"
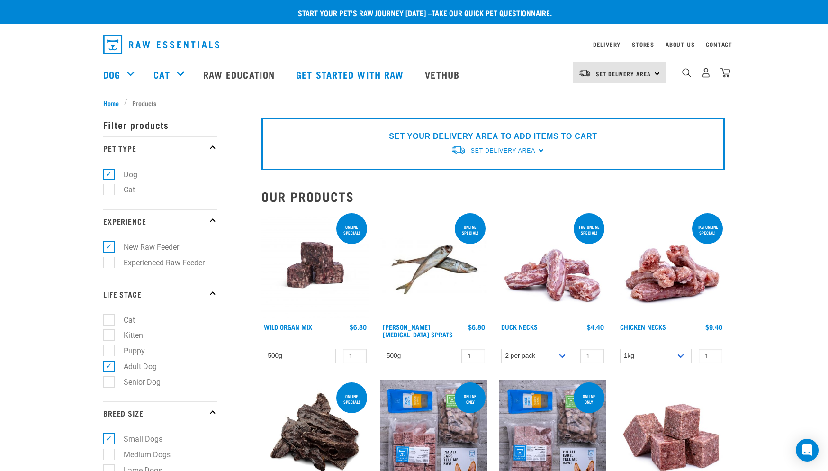
scroll to position [204, 0]
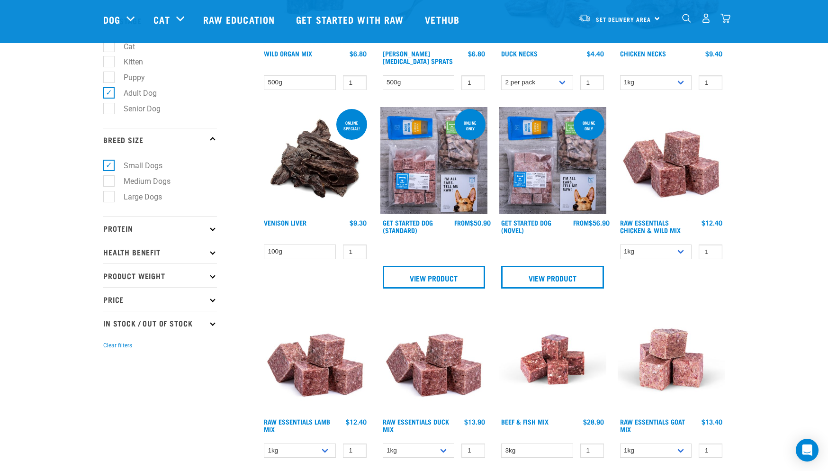
click at [213, 251] on p "Health Benefit" at bounding box center [160, 252] width 114 height 24
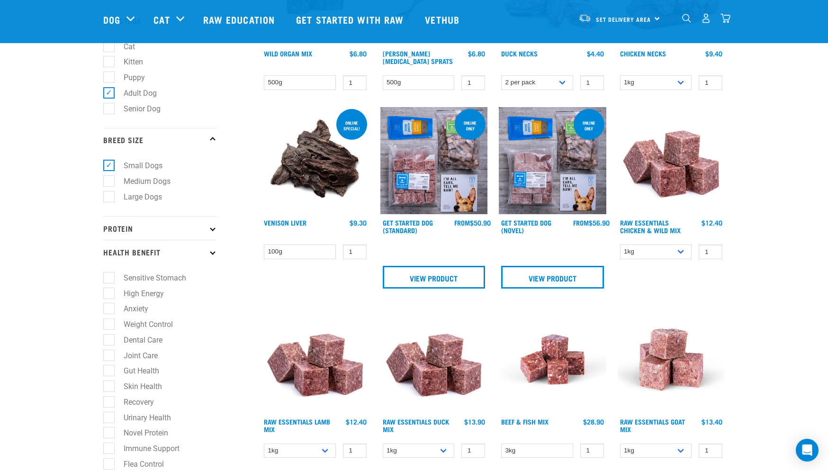
click at [114, 273] on label "Sensitive Stomach" at bounding box center [148, 278] width 81 height 12
click at [109, 273] on input "Sensitive Stomach" at bounding box center [106, 276] width 6 height 6
checkbox input "true"
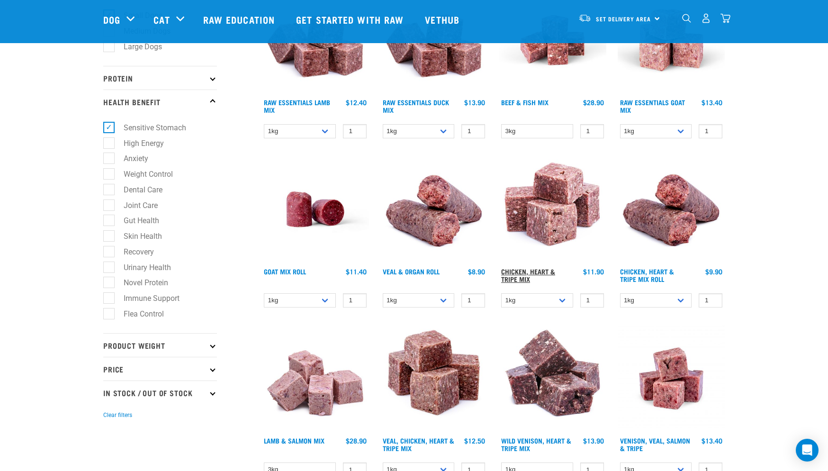
scroll to position [412, 0]
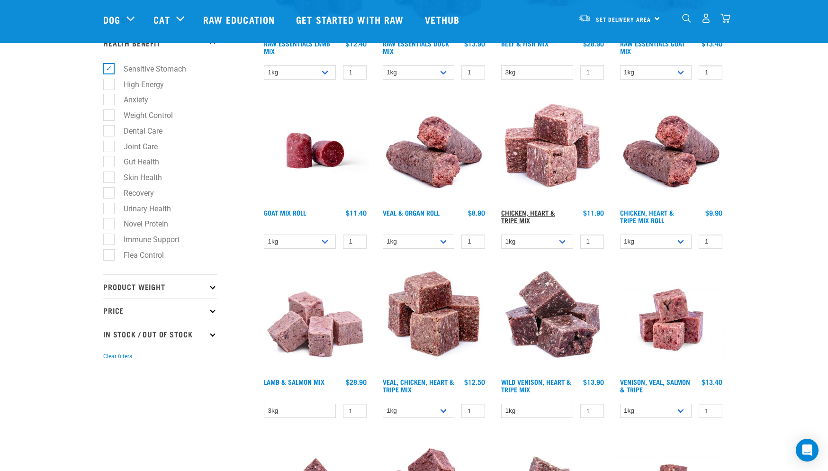
click at [533, 213] on link "Chicken, Heart & Tripe Mix" at bounding box center [528, 216] width 54 height 11
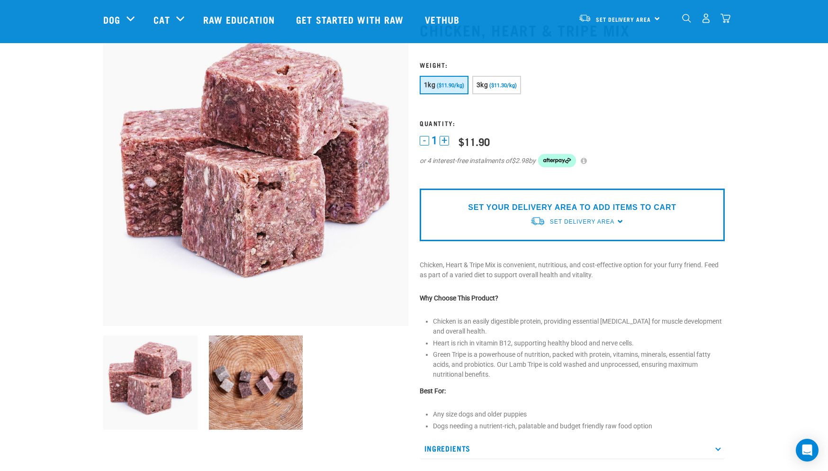
scroll to position [129, 0]
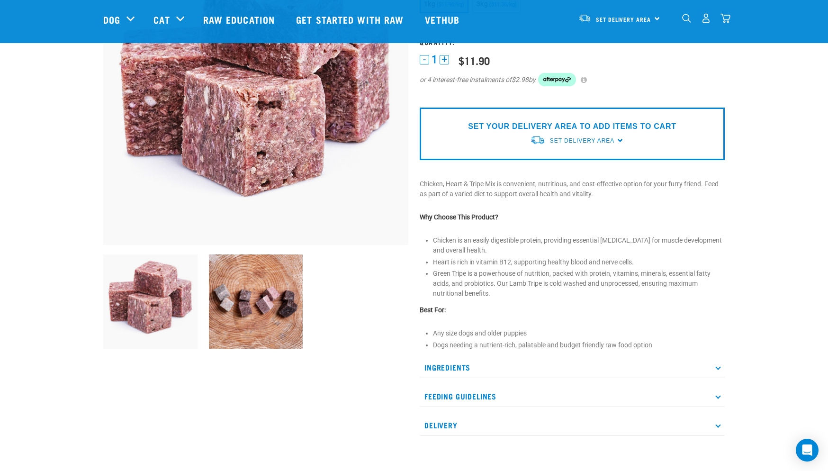
click at [721, 397] on p "Feeding Guidelines" at bounding box center [571, 395] width 305 height 21
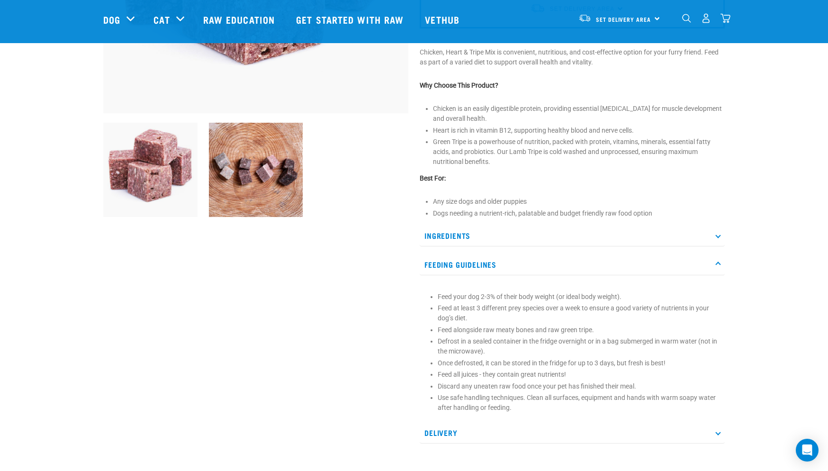
scroll to position [272, 0]
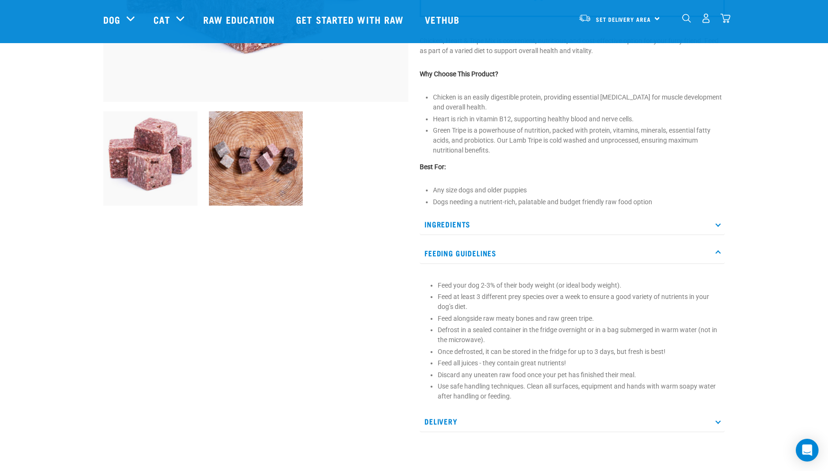
click at [445, 422] on p "Delivery" at bounding box center [571, 420] width 305 height 21
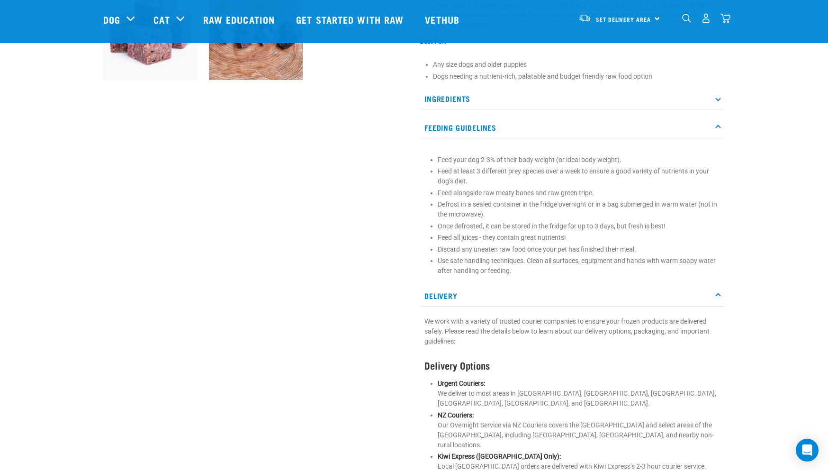
scroll to position [217, 0]
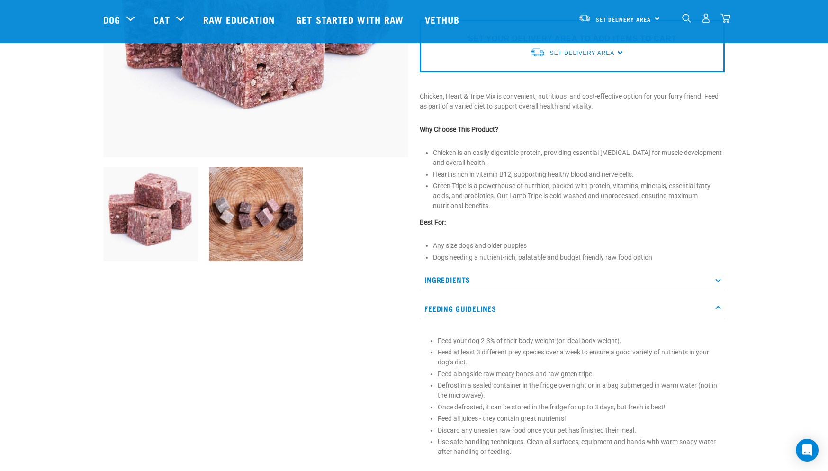
click at [718, 280] on icon at bounding box center [717, 278] width 5 height 5
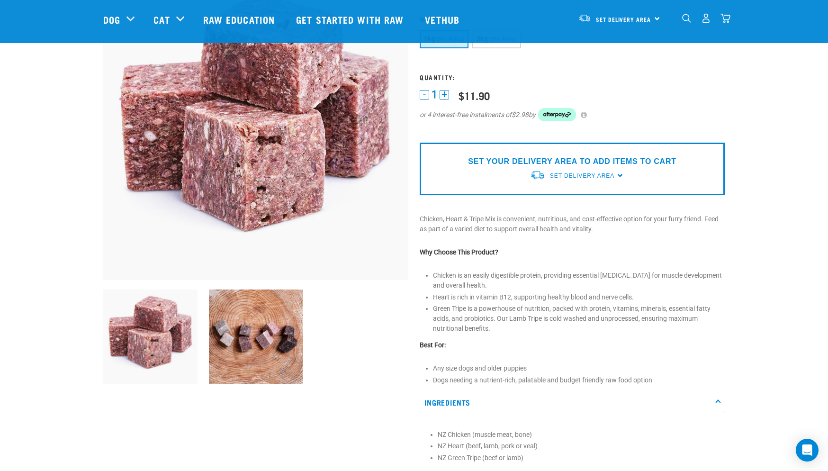
scroll to position [0, 0]
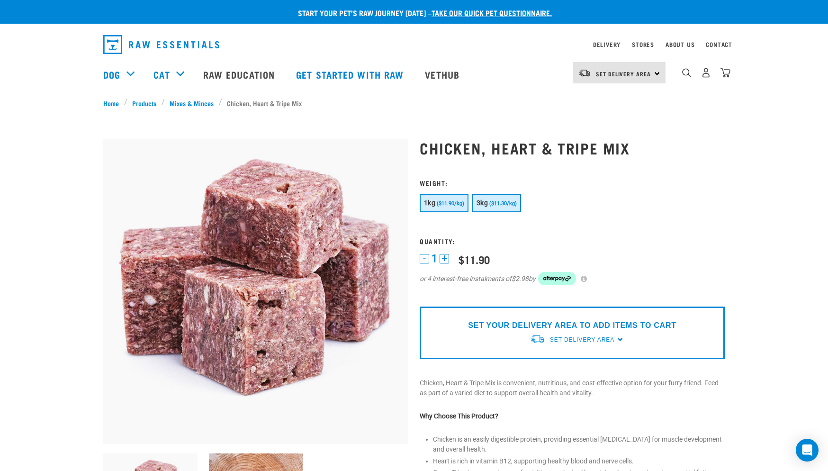
click at [488, 200] on span "3kg" at bounding box center [481, 203] width 11 height 8
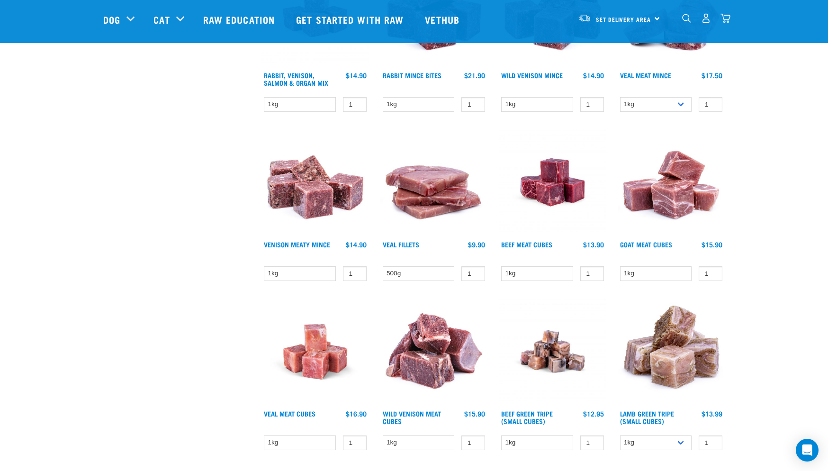
scroll to position [1142, 0]
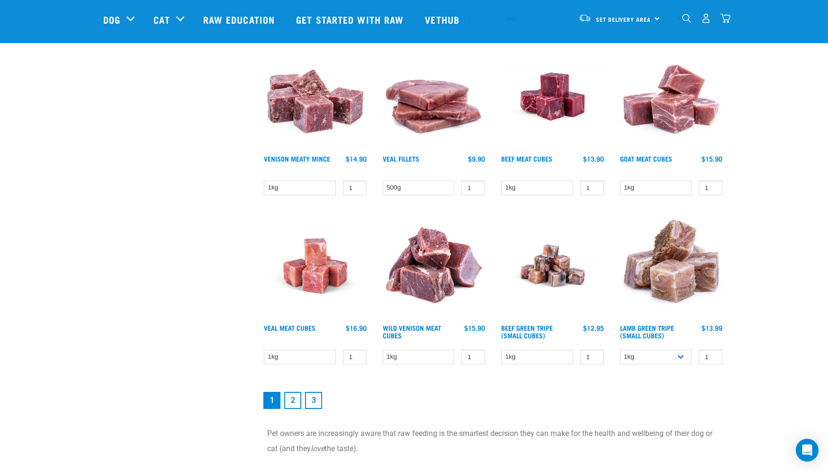
click at [292, 402] on link "2" at bounding box center [292, 400] width 17 height 17
click at [293, 402] on link "2" at bounding box center [292, 400] width 17 height 17
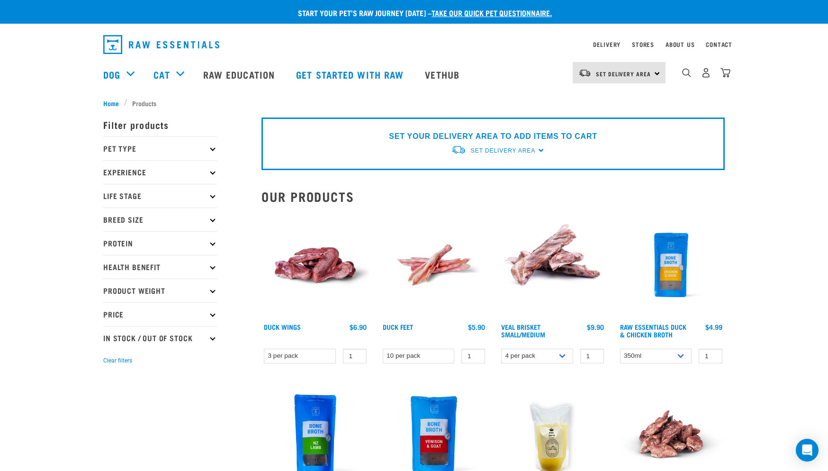
click at [555, 245] on img at bounding box center [552, 264] width 107 height 107
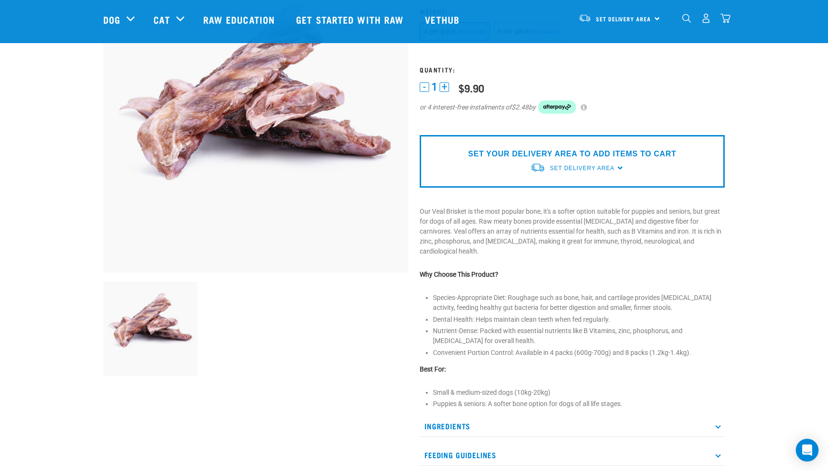
scroll to position [169, 0]
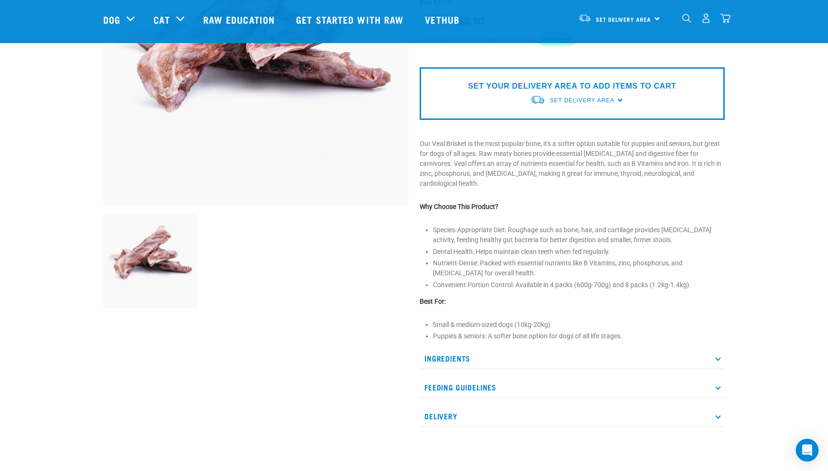
click at [719, 358] on icon at bounding box center [717, 358] width 5 height 5
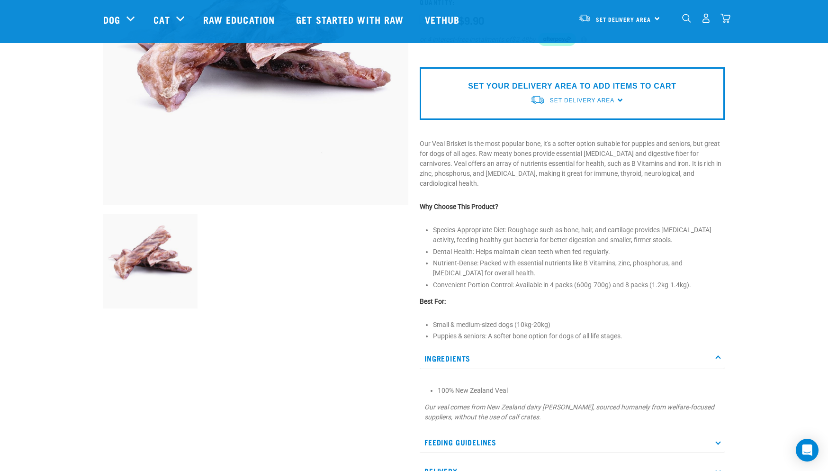
scroll to position [232, 0]
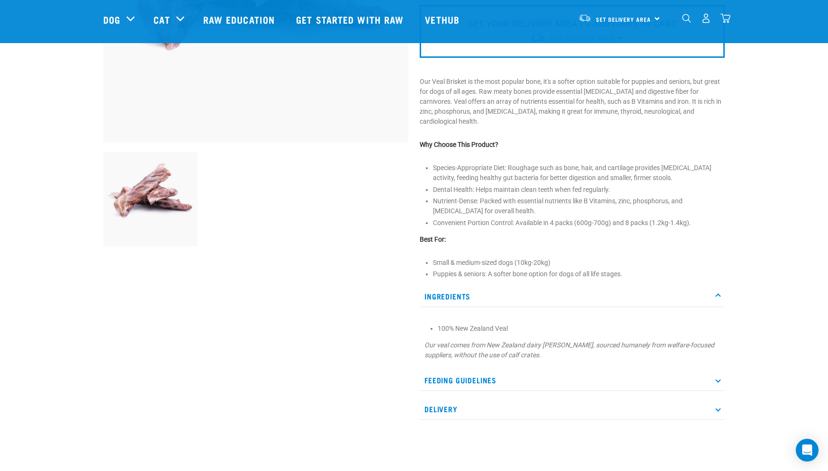
click at [716, 379] on icon at bounding box center [717, 379] width 5 height 5
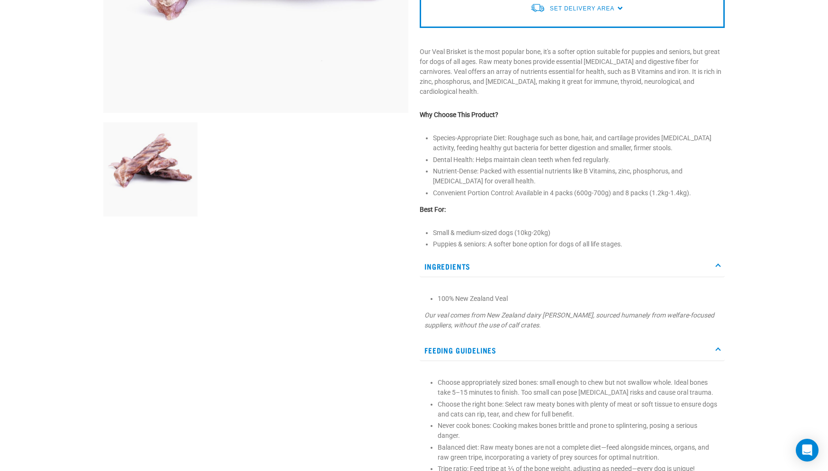
scroll to position [28, 0]
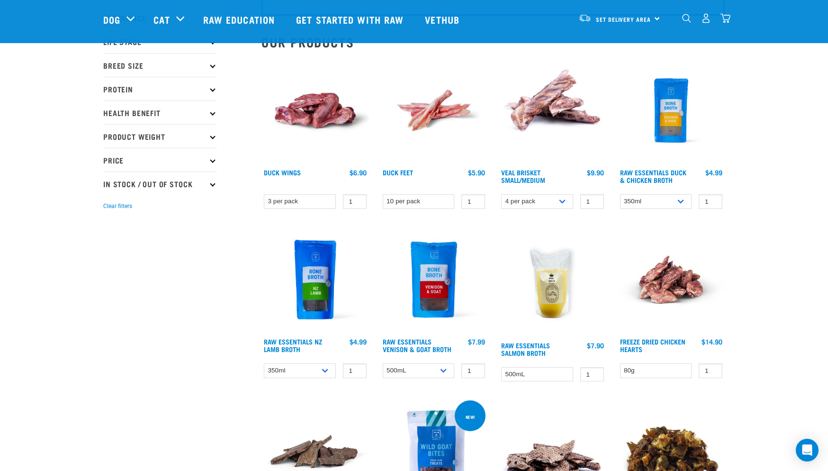
scroll to position [101, 0]
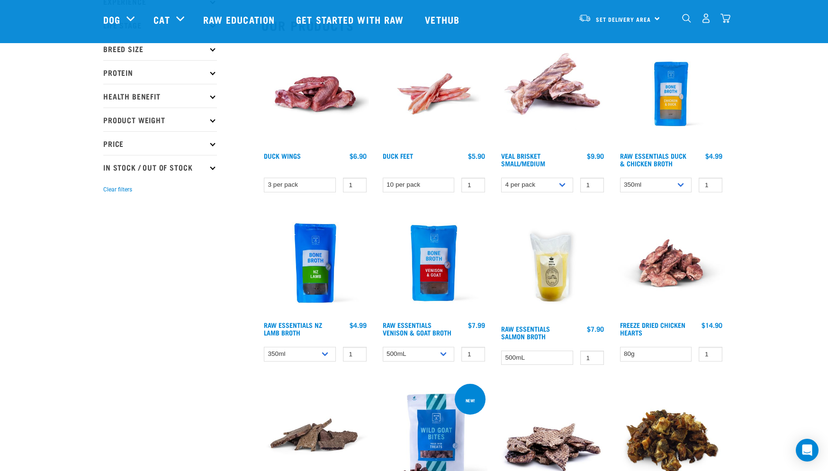
click at [547, 249] on img at bounding box center [552, 264] width 107 height 111
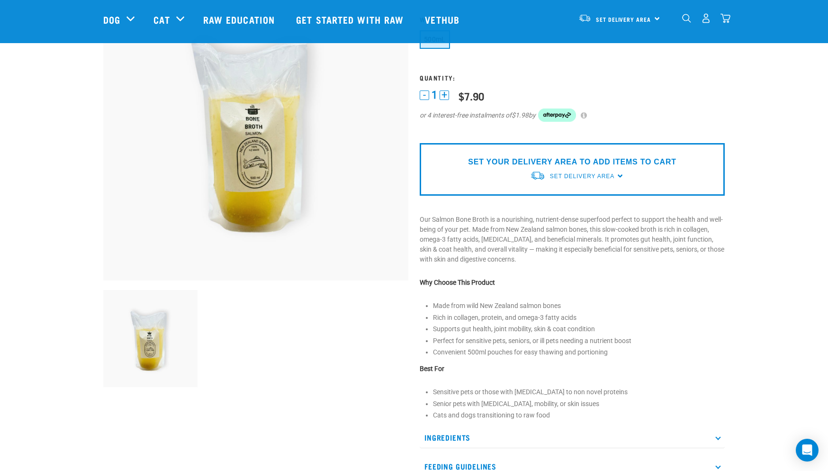
scroll to position [109, 0]
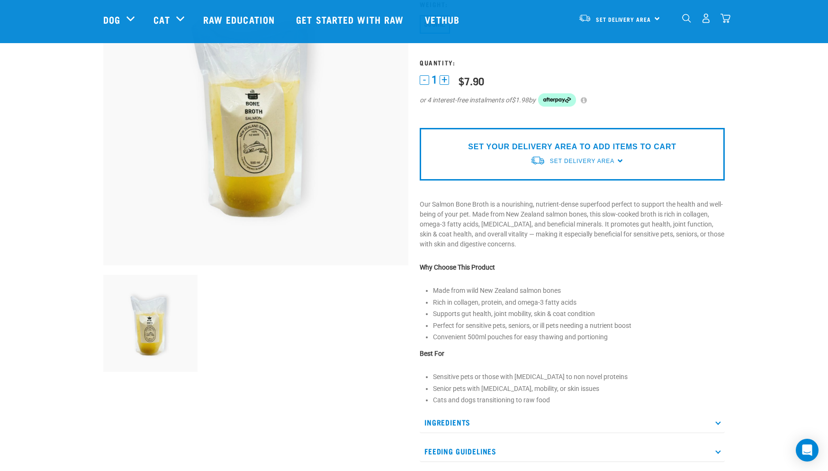
click at [720, 423] on p "Ingredients" at bounding box center [571, 421] width 305 height 21
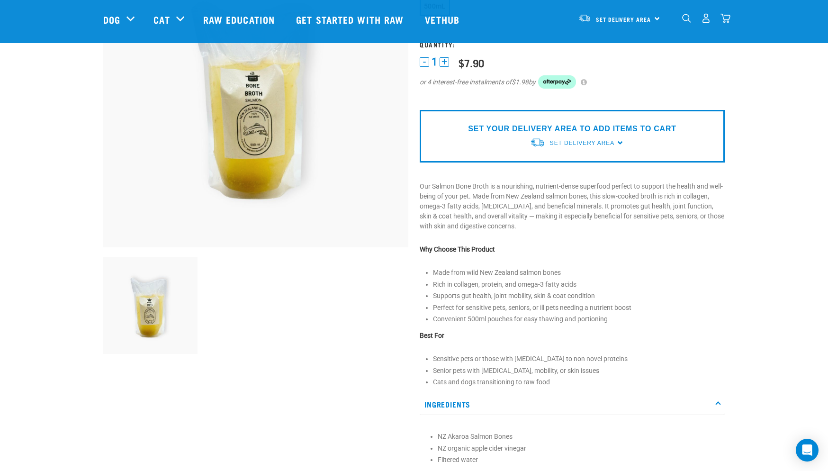
scroll to position [181, 0]
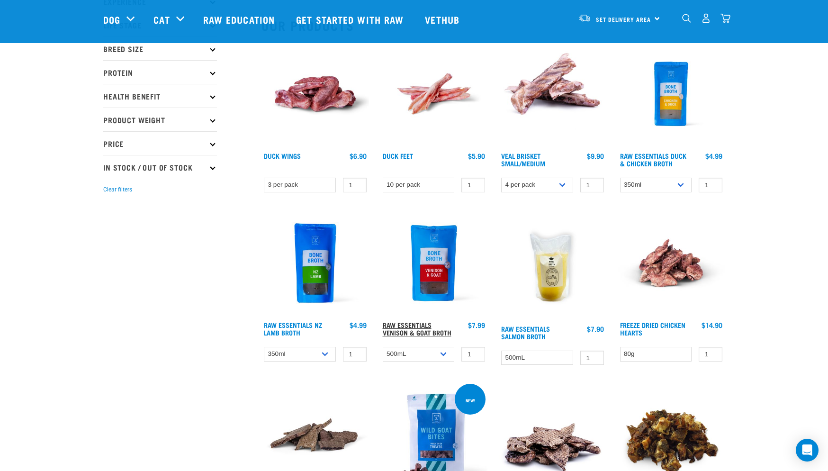
scroll to position [101, 0]
click at [677, 89] on img at bounding box center [670, 93] width 107 height 107
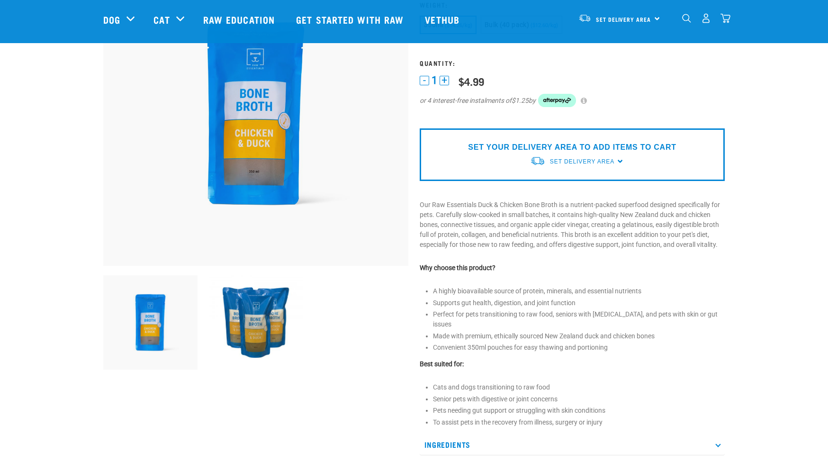
scroll to position [166, 0]
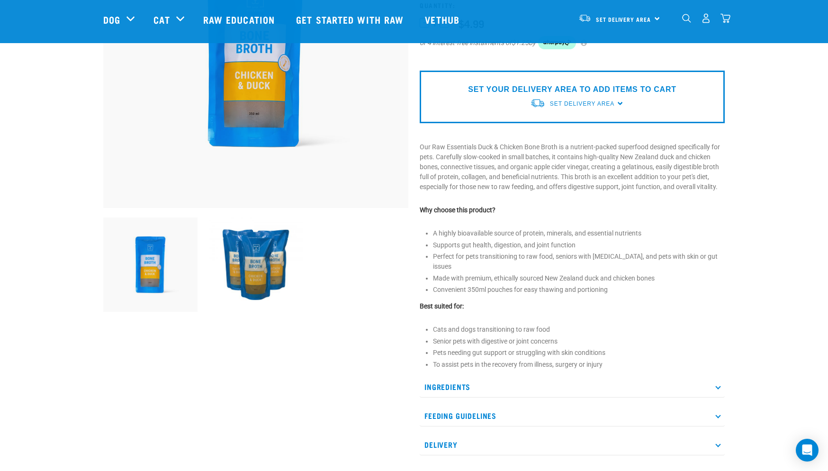
click at [714, 394] on p "Ingredients" at bounding box center [571, 386] width 305 height 21
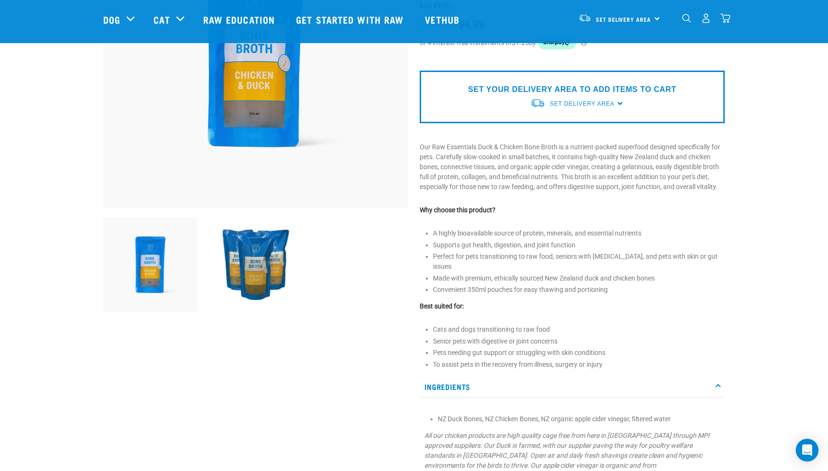
scroll to position [179, 0]
